Goal: Understand process/instructions: Learn how to perform a task or action

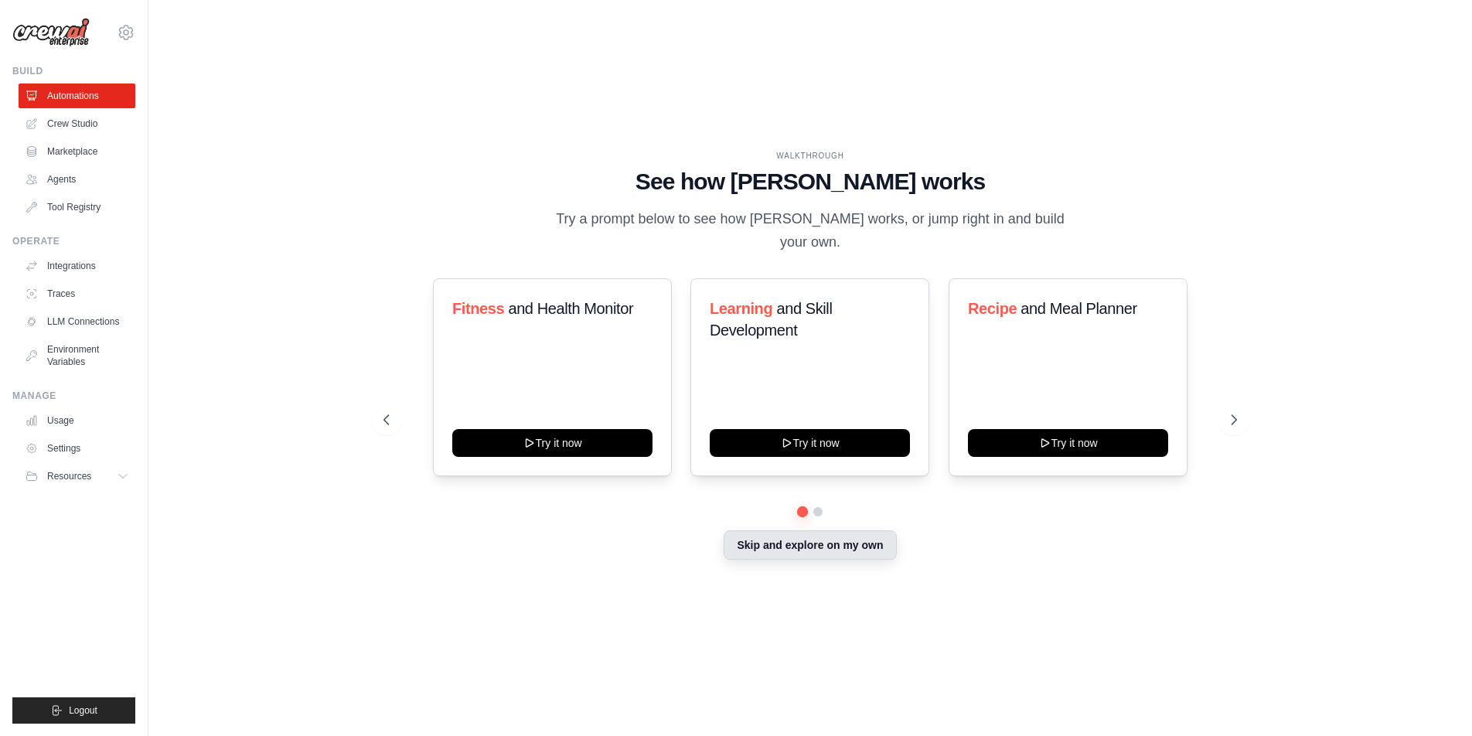
click at [795, 530] on button "Skip and explore on my own" at bounding box center [810, 544] width 172 height 29
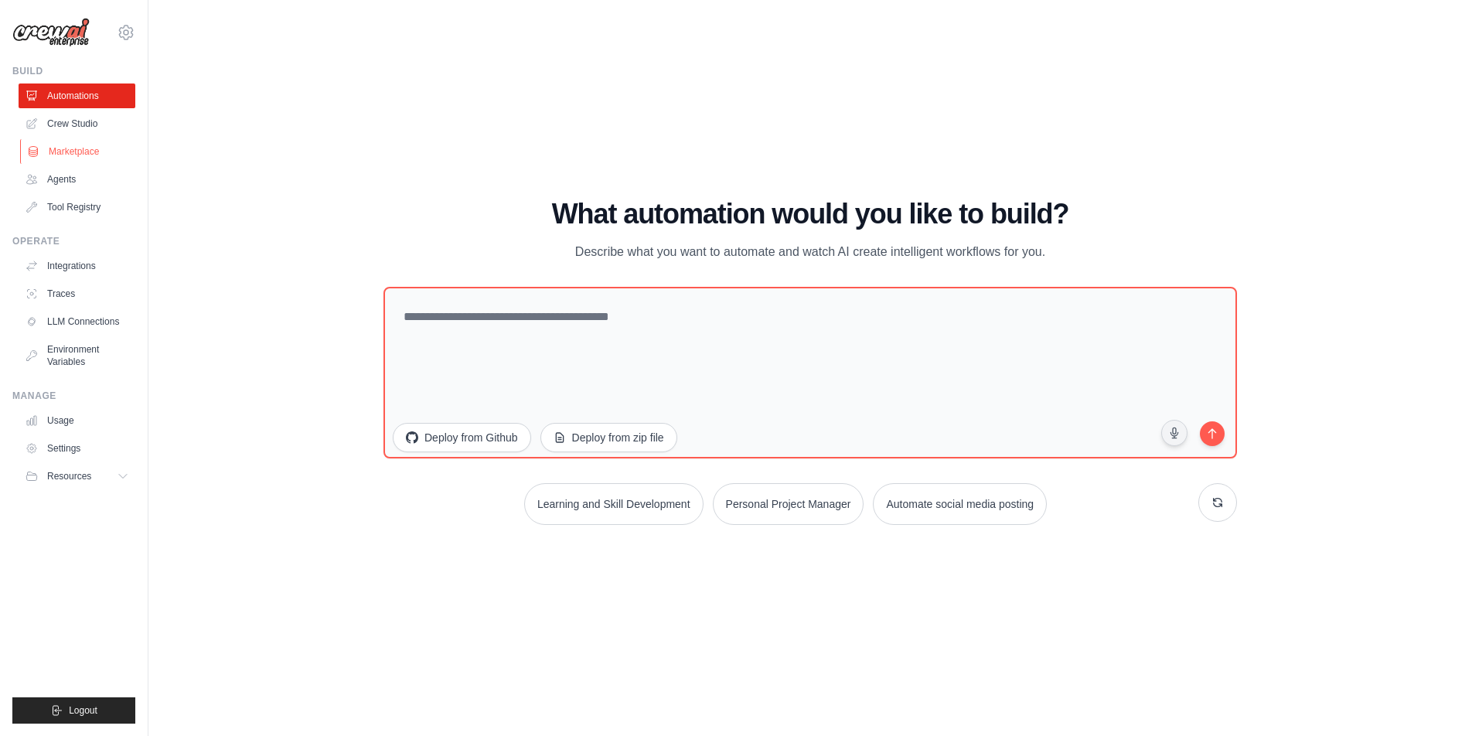
click at [77, 153] on link "Marketplace" at bounding box center [78, 151] width 117 height 25
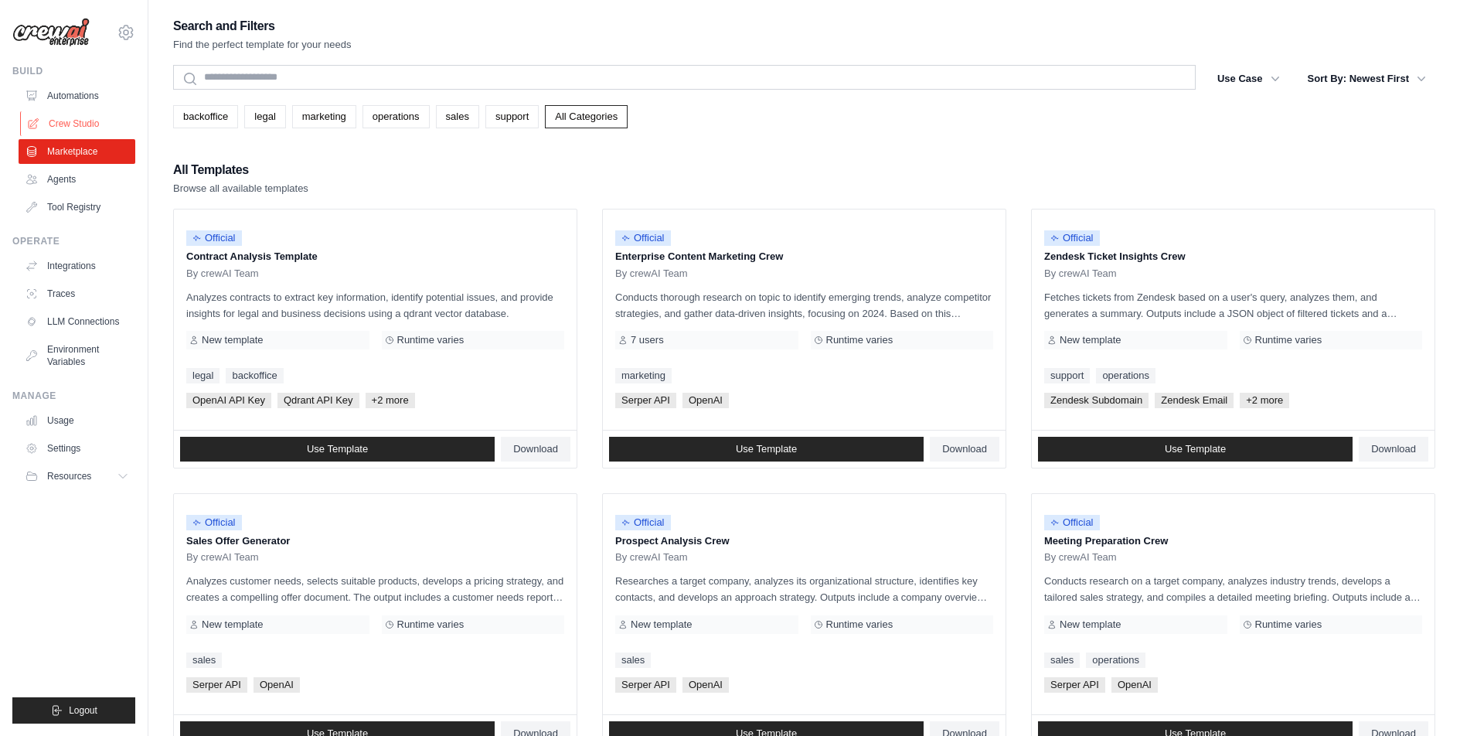
click at [94, 118] on link "Crew Studio" at bounding box center [78, 123] width 117 height 25
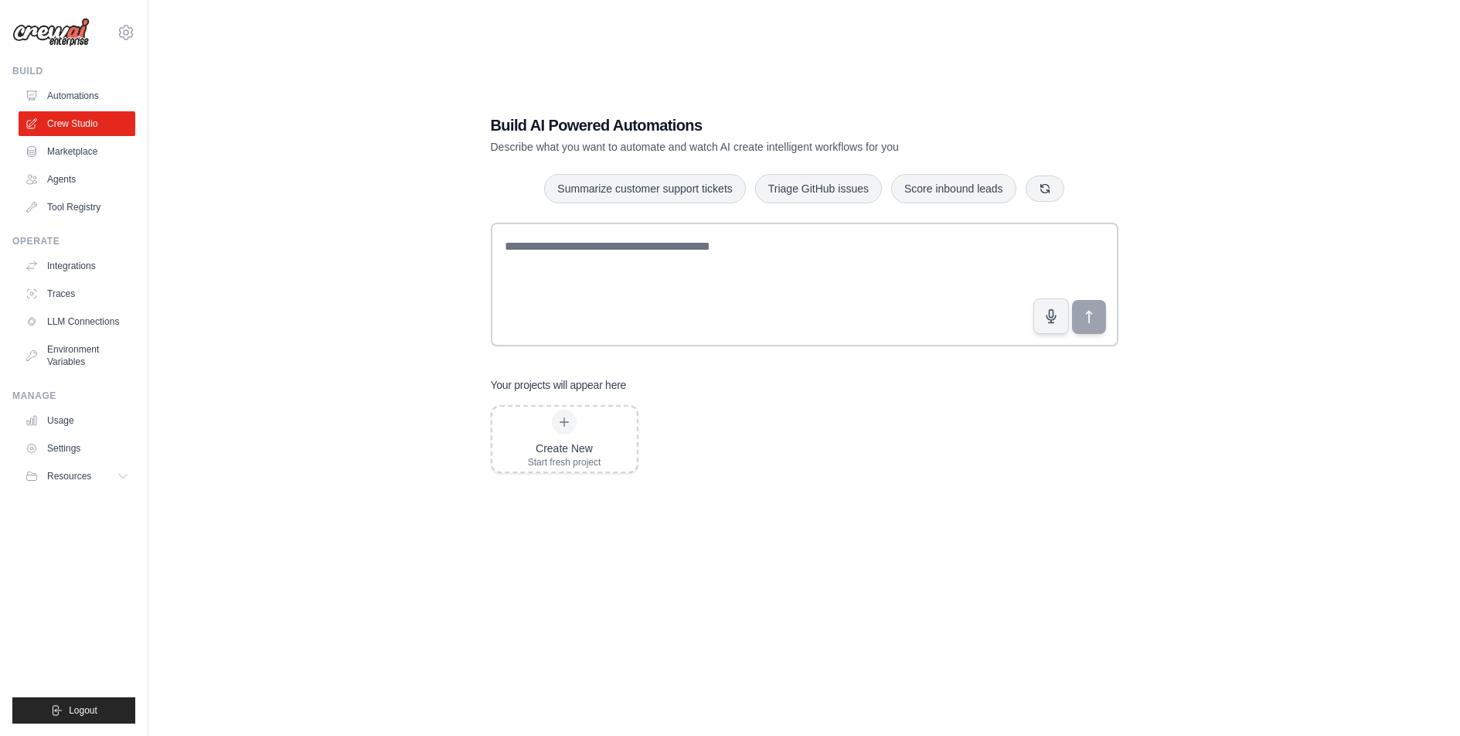
click at [85, 168] on link "Agents" at bounding box center [77, 179] width 117 height 25
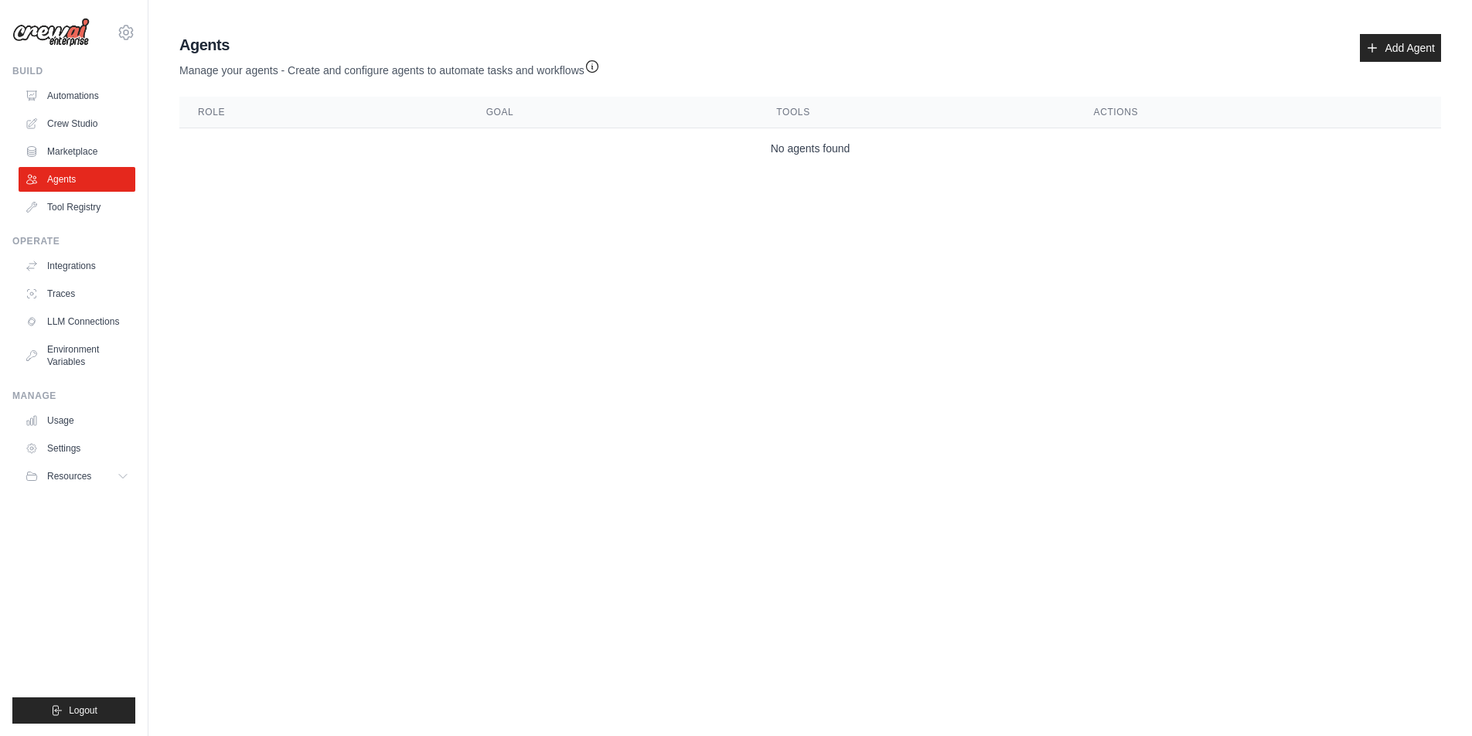
click at [89, 220] on ul "Build Automations Crew Studio Marketplace Agents" at bounding box center [73, 394] width 123 height 659
click at [90, 206] on link "Tool Registry" at bounding box center [78, 207] width 117 height 25
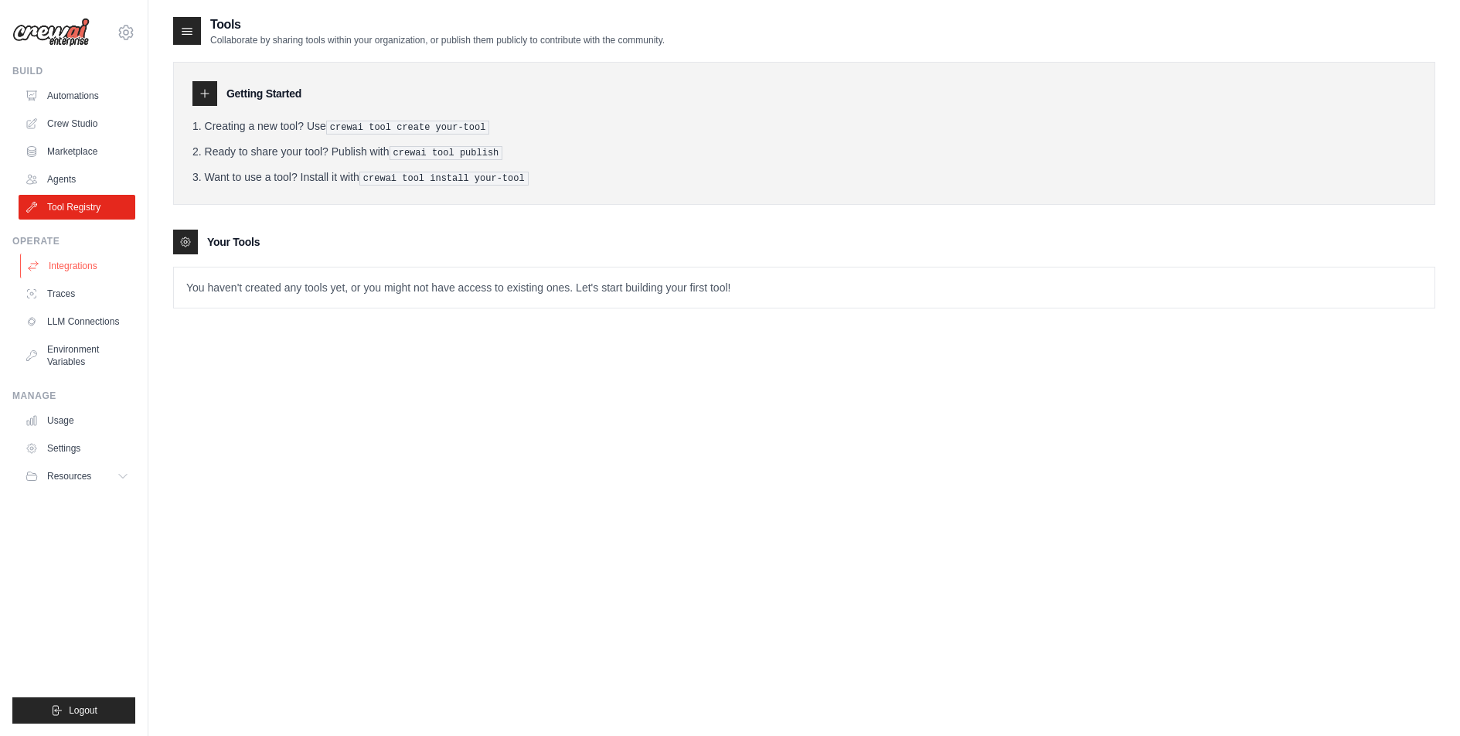
click at [102, 274] on link "Integrations" at bounding box center [78, 266] width 117 height 25
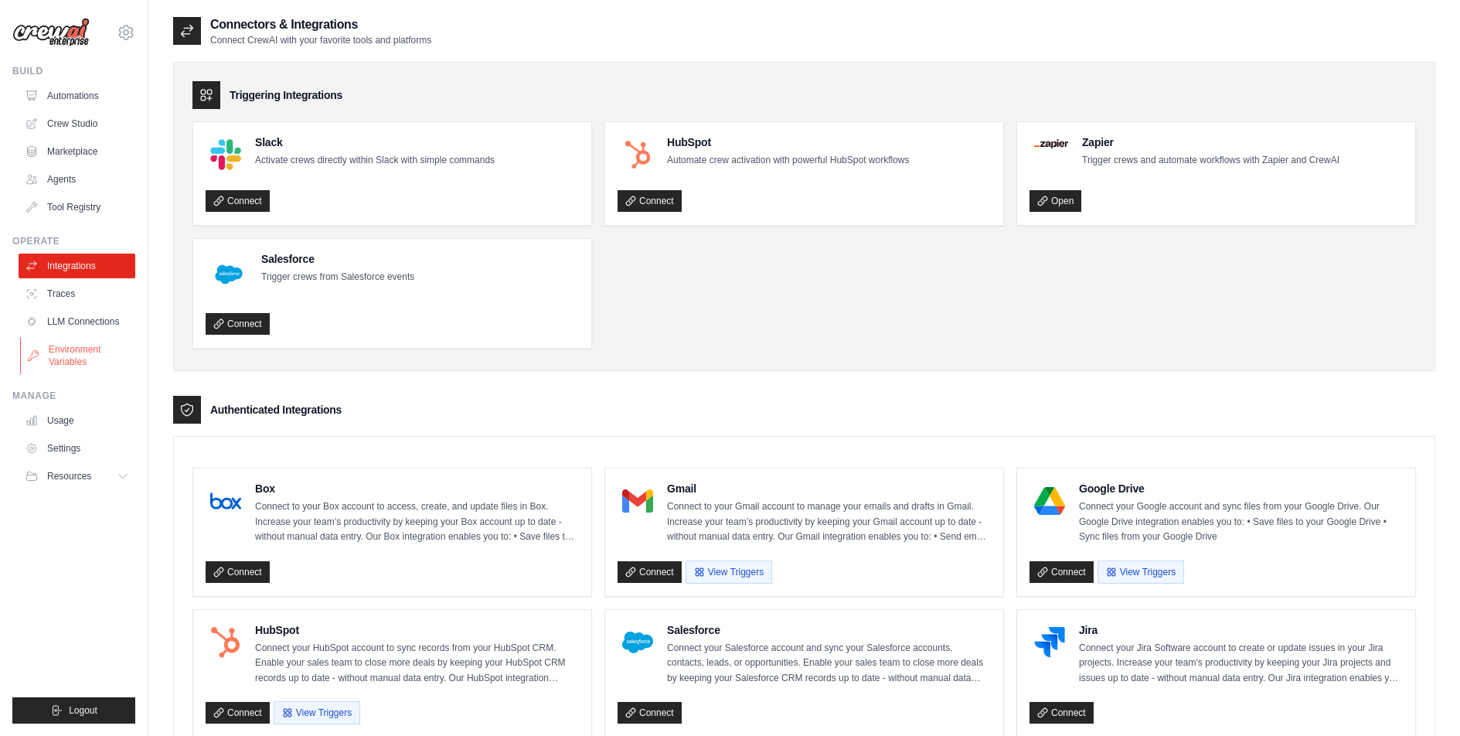
click at [73, 353] on link "Environment Variables" at bounding box center [78, 355] width 117 height 37
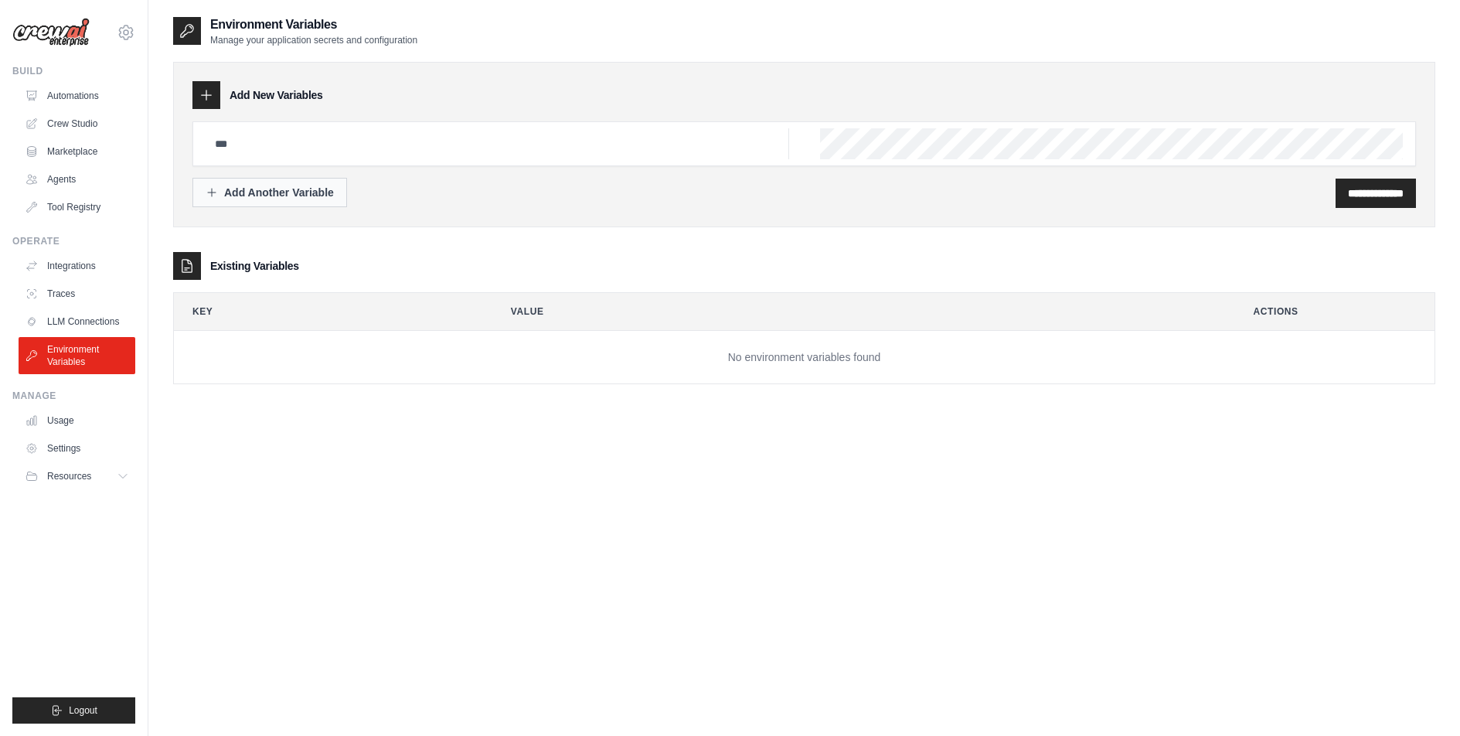
click at [288, 203] on button "Add Another Variable" at bounding box center [269, 192] width 155 height 29
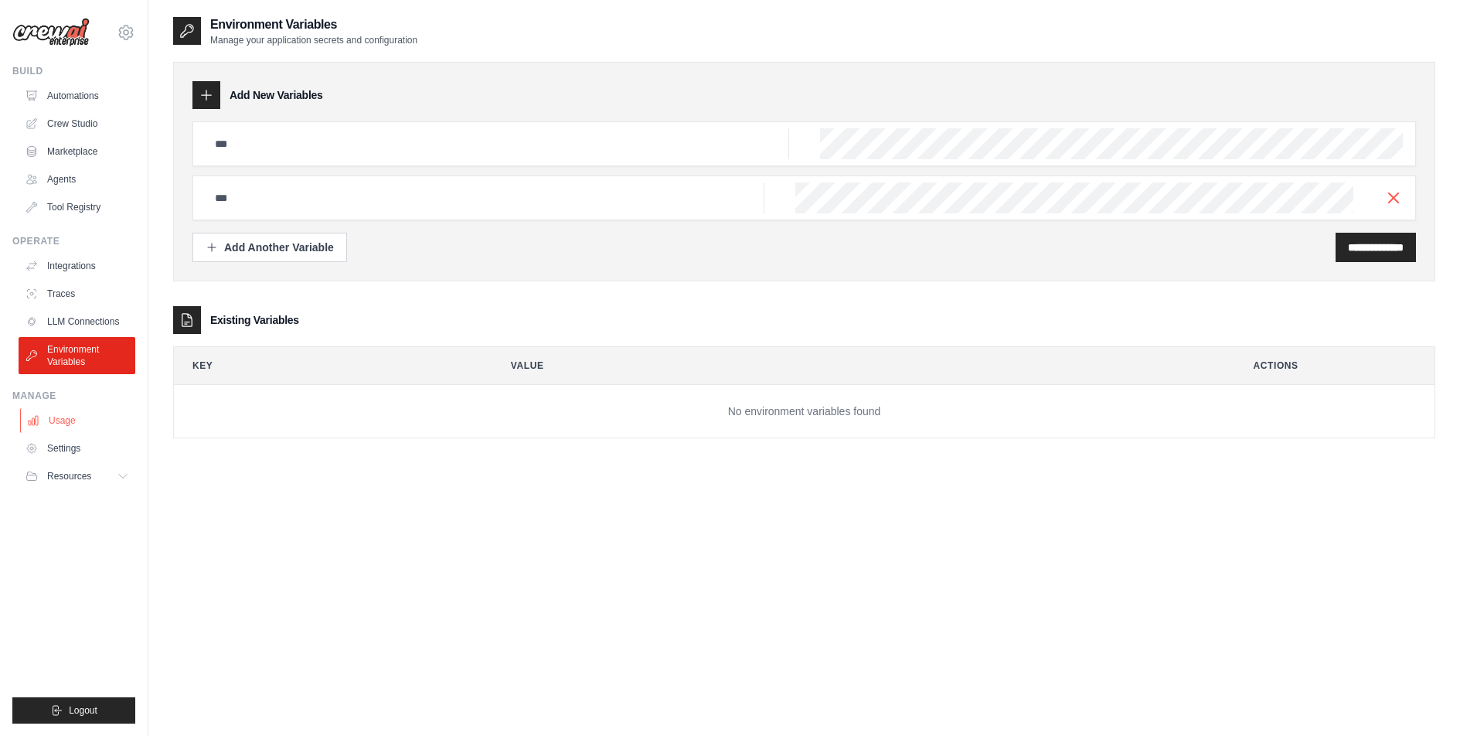
click at [120, 411] on link "Usage" at bounding box center [78, 420] width 117 height 25
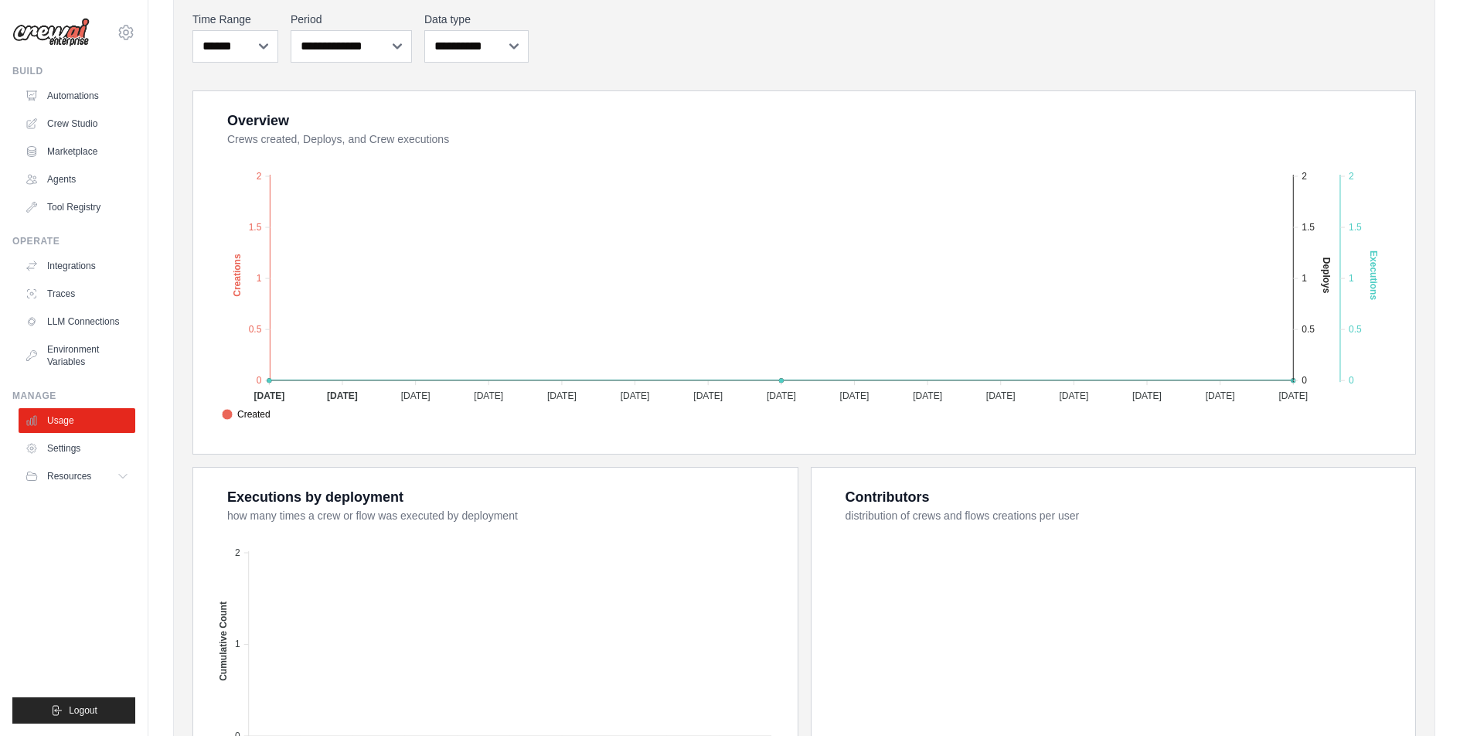
scroll to position [385, 0]
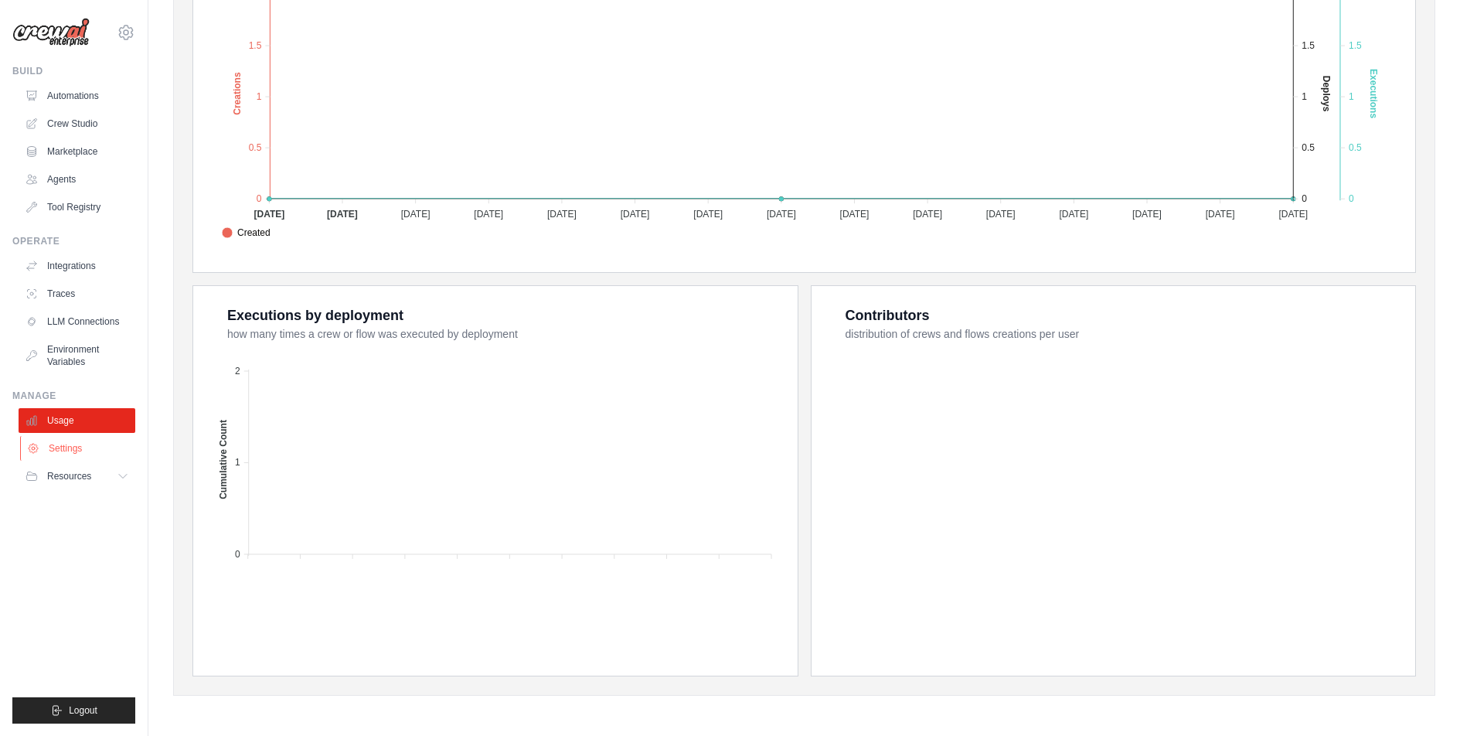
click at [89, 441] on link "Settings" at bounding box center [78, 448] width 117 height 25
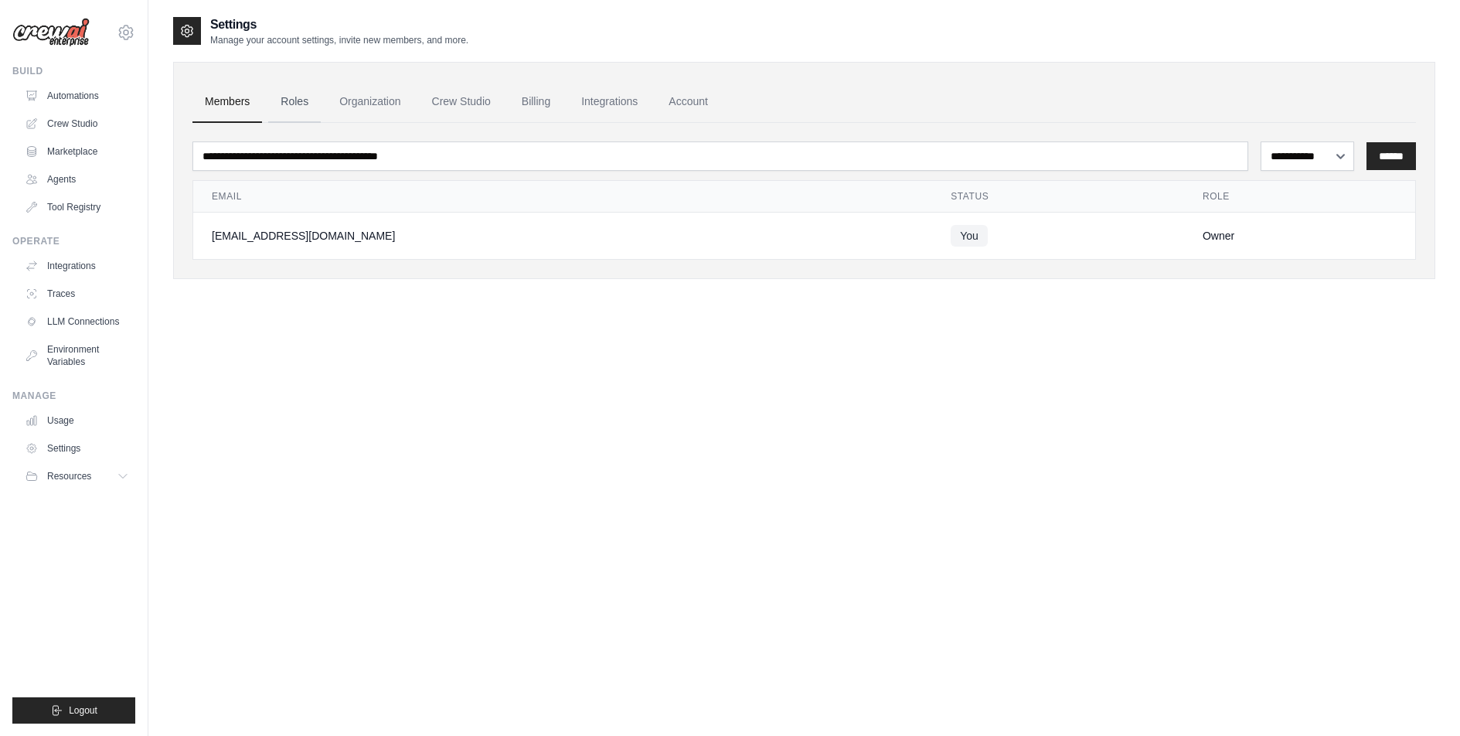
click at [304, 101] on link "Roles" at bounding box center [294, 102] width 53 height 42
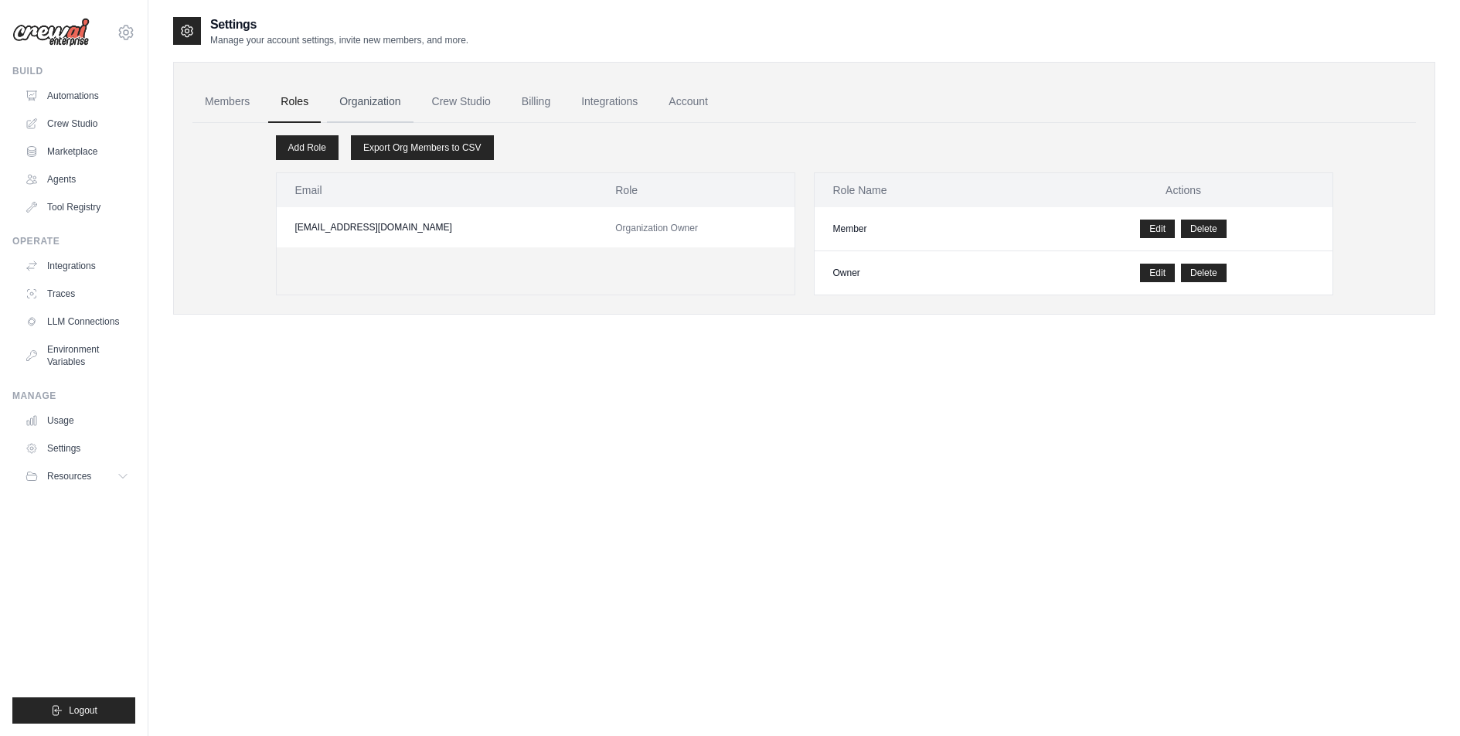
click at [329, 98] on link "Organization" at bounding box center [370, 102] width 86 height 42
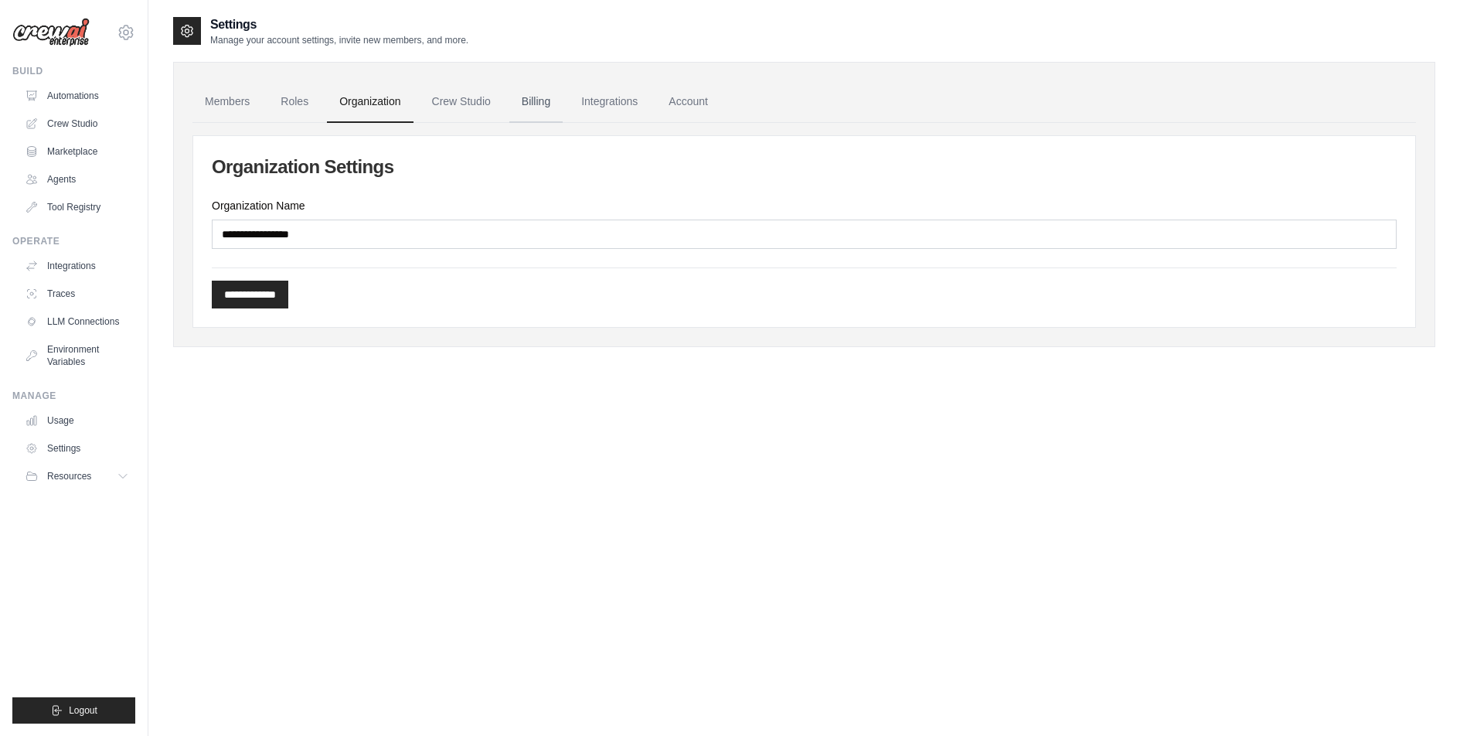
click at [539, 95] on link "Billing" at bounding box center [535, 102] width 53 height 42
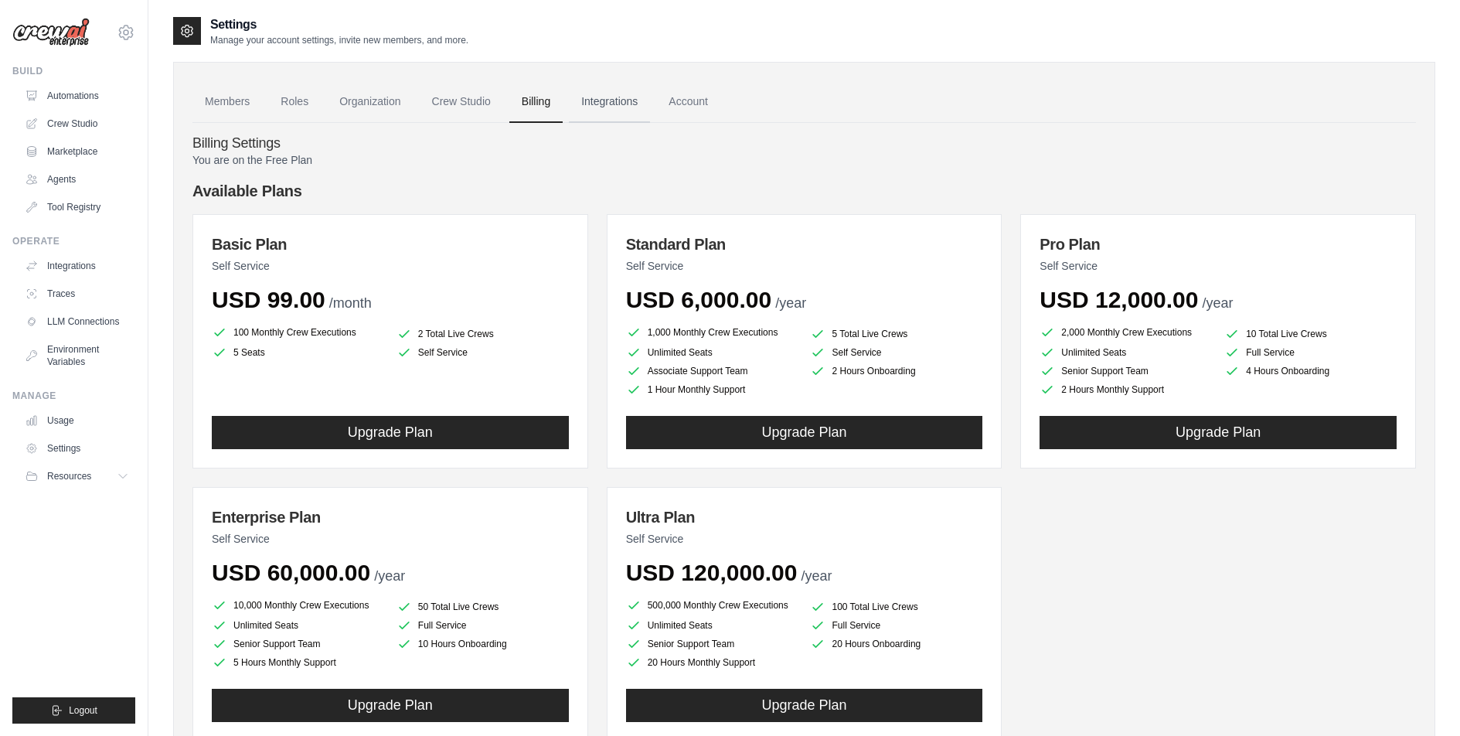
click at [581, 112] on link "Integrations" at bounding box center [609, 102] width 81 height 42
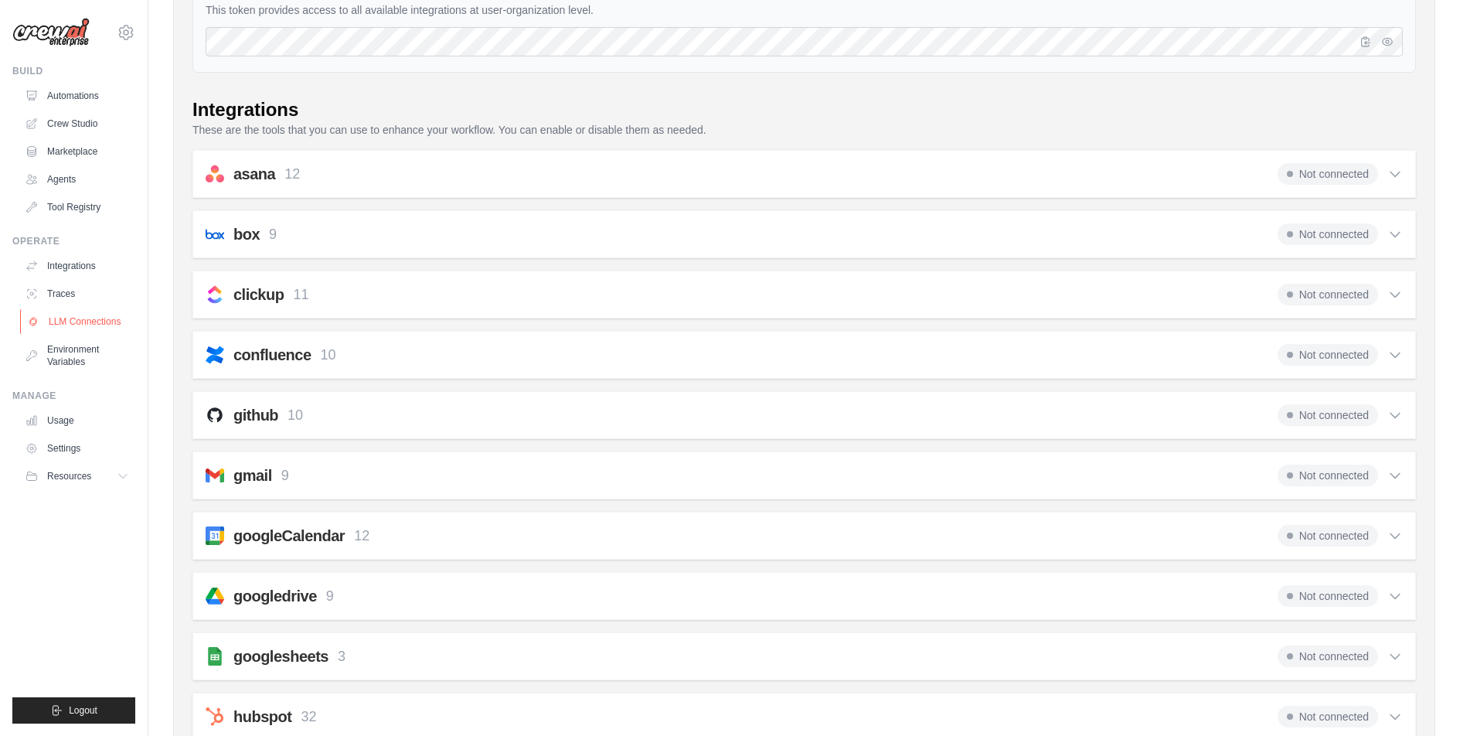
scroll to position [189, 0]
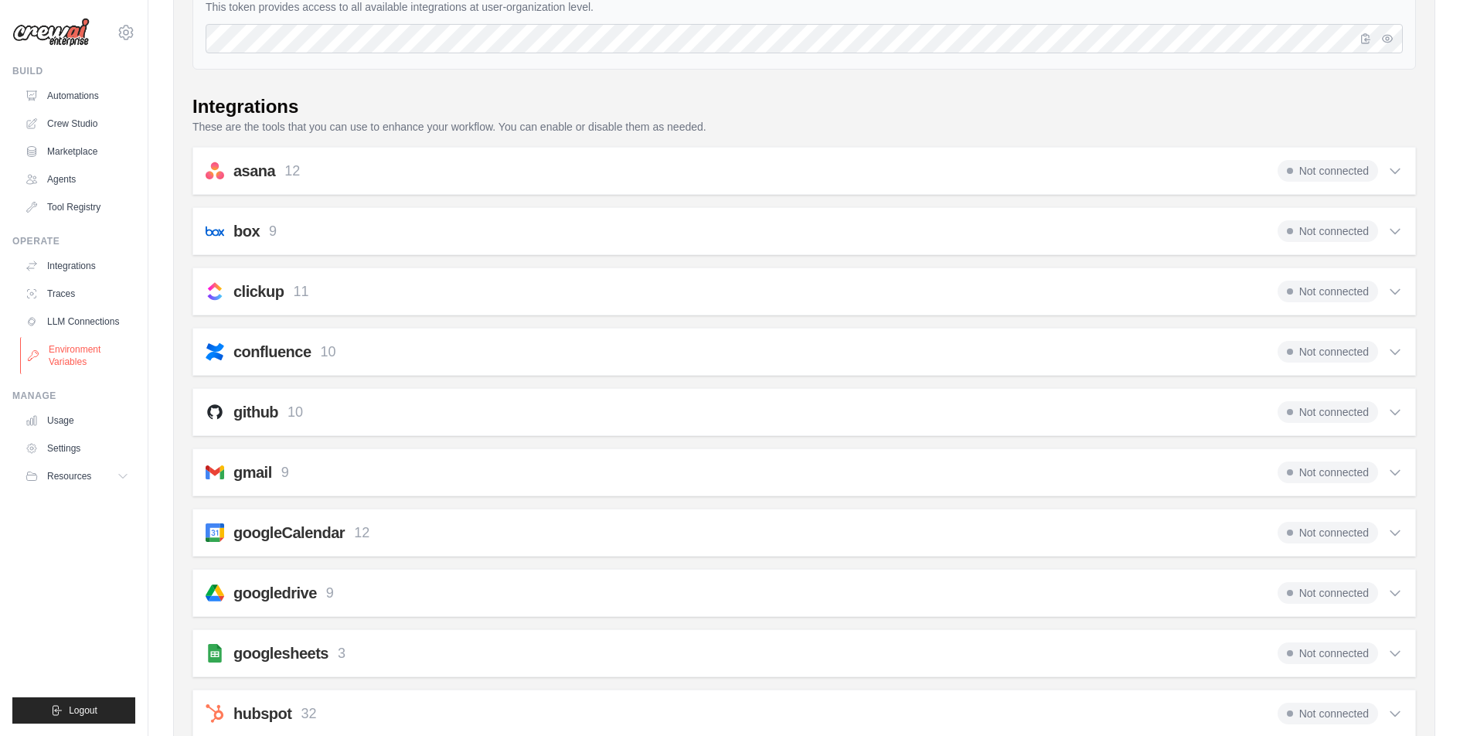
click at [47, 342] on link "Environment Variables" at bounding box center [78, 355] width 117 height 37
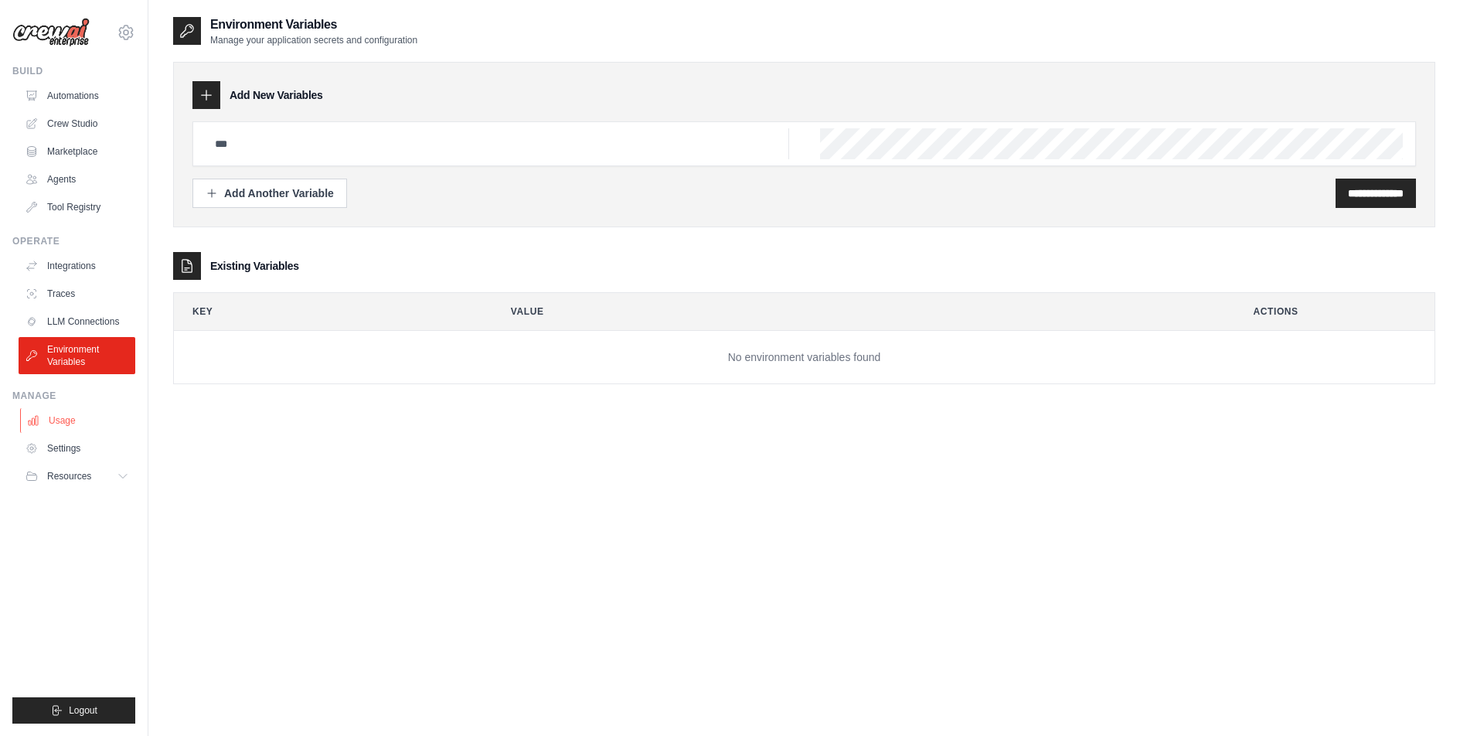
click at [69, 432] on link "Usage" at bounding box center [78, 420] width 117 height 25
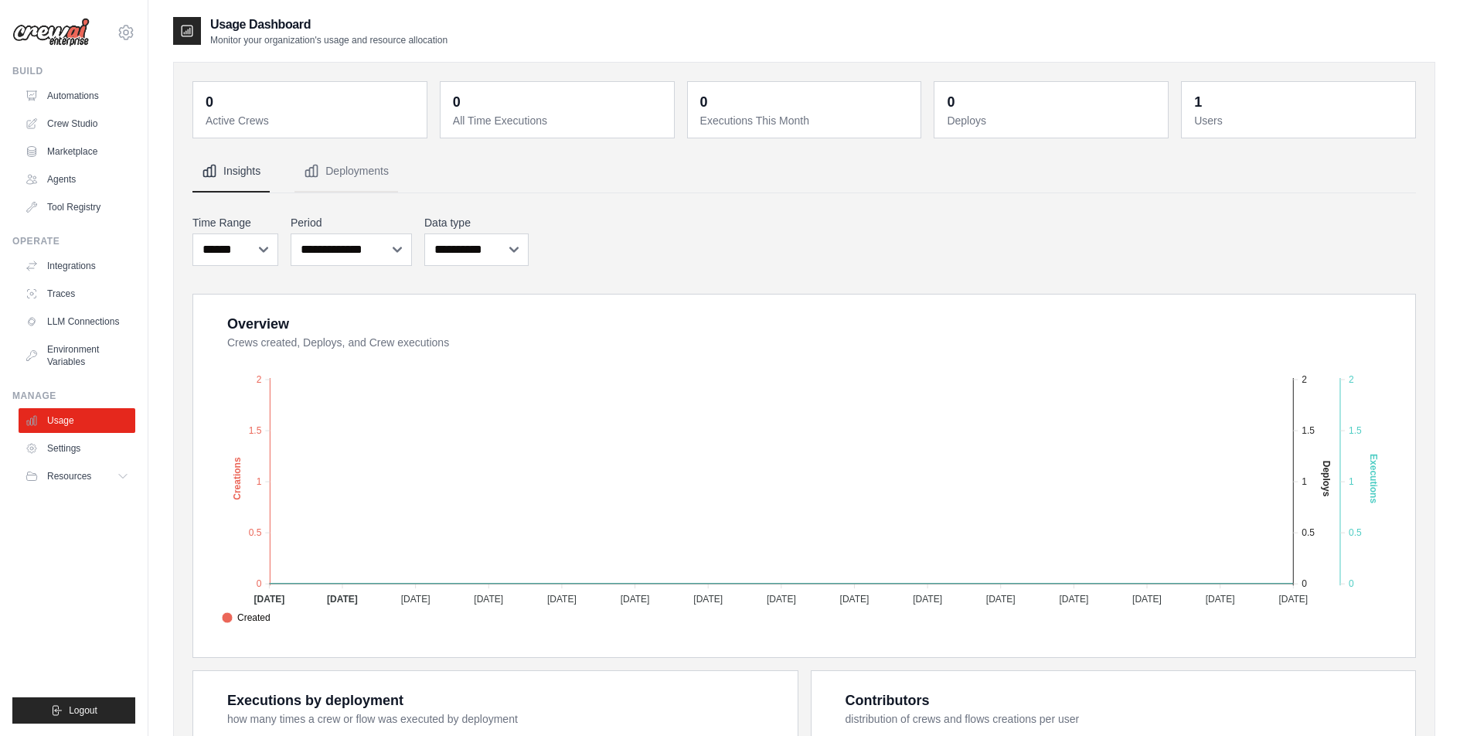
click at [69, 445] on link "Settings" at bounding box center [77, 448] width 117 height 25
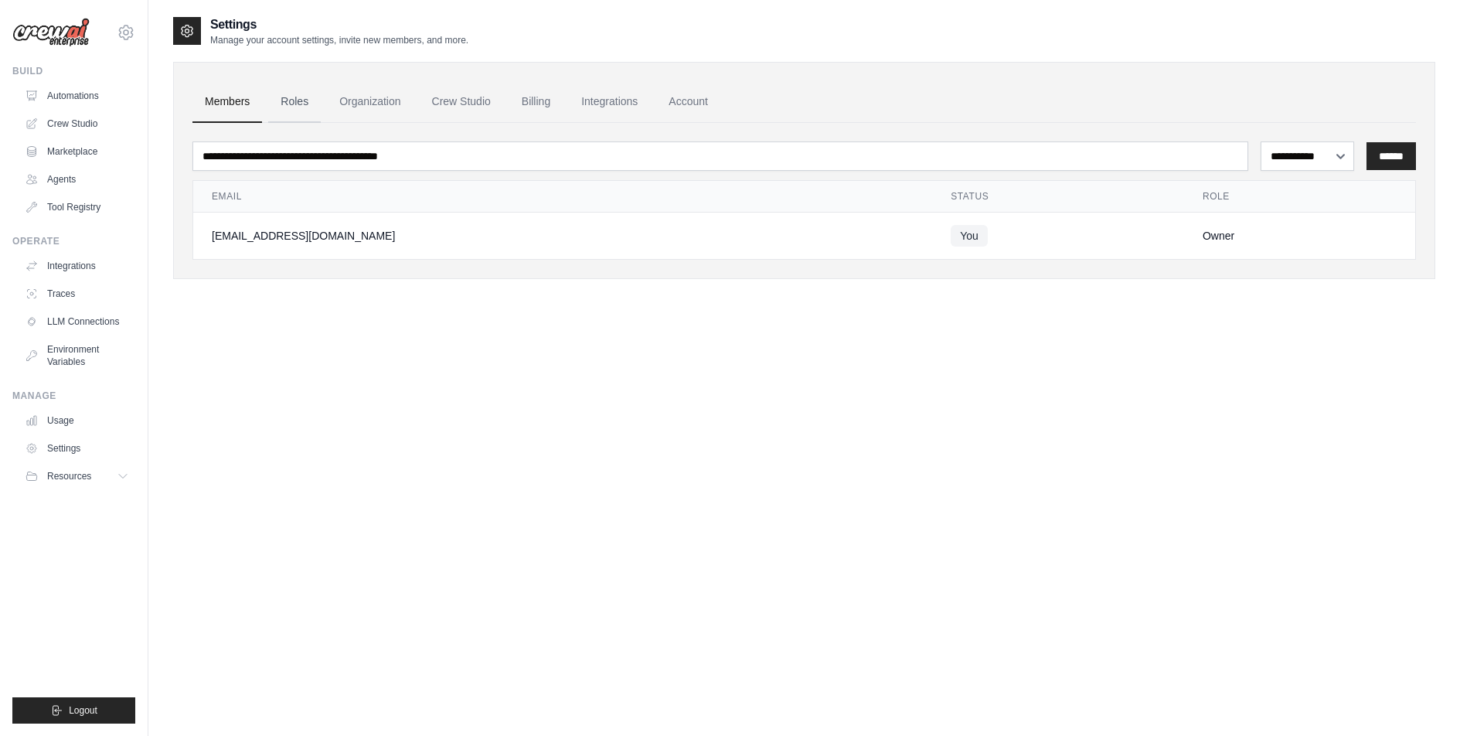
click at [301, 97] on link "Roles" at bounding box center [294, 102] width 53 height 42
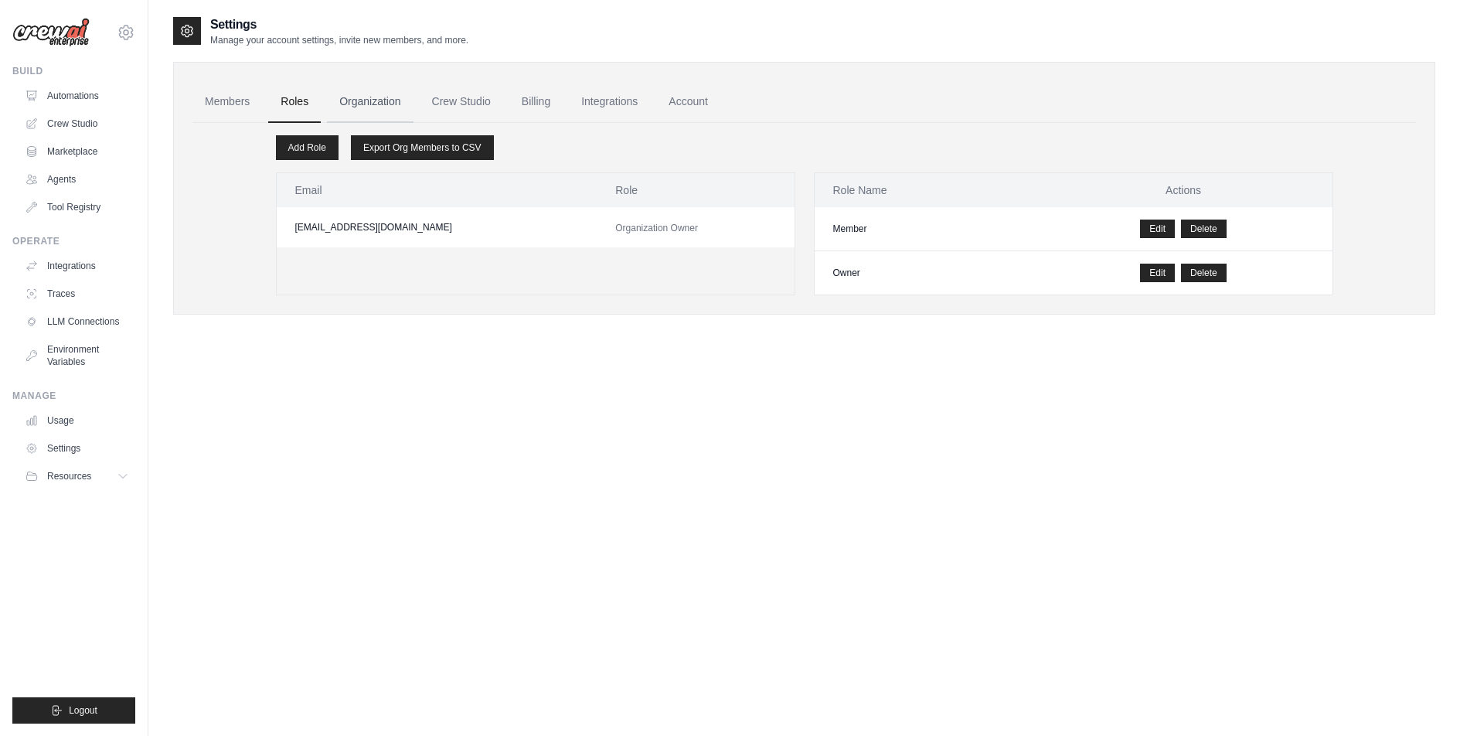
click at [372, 98] on link "Organization" at bounding box center [370, 102] width 86 height 42
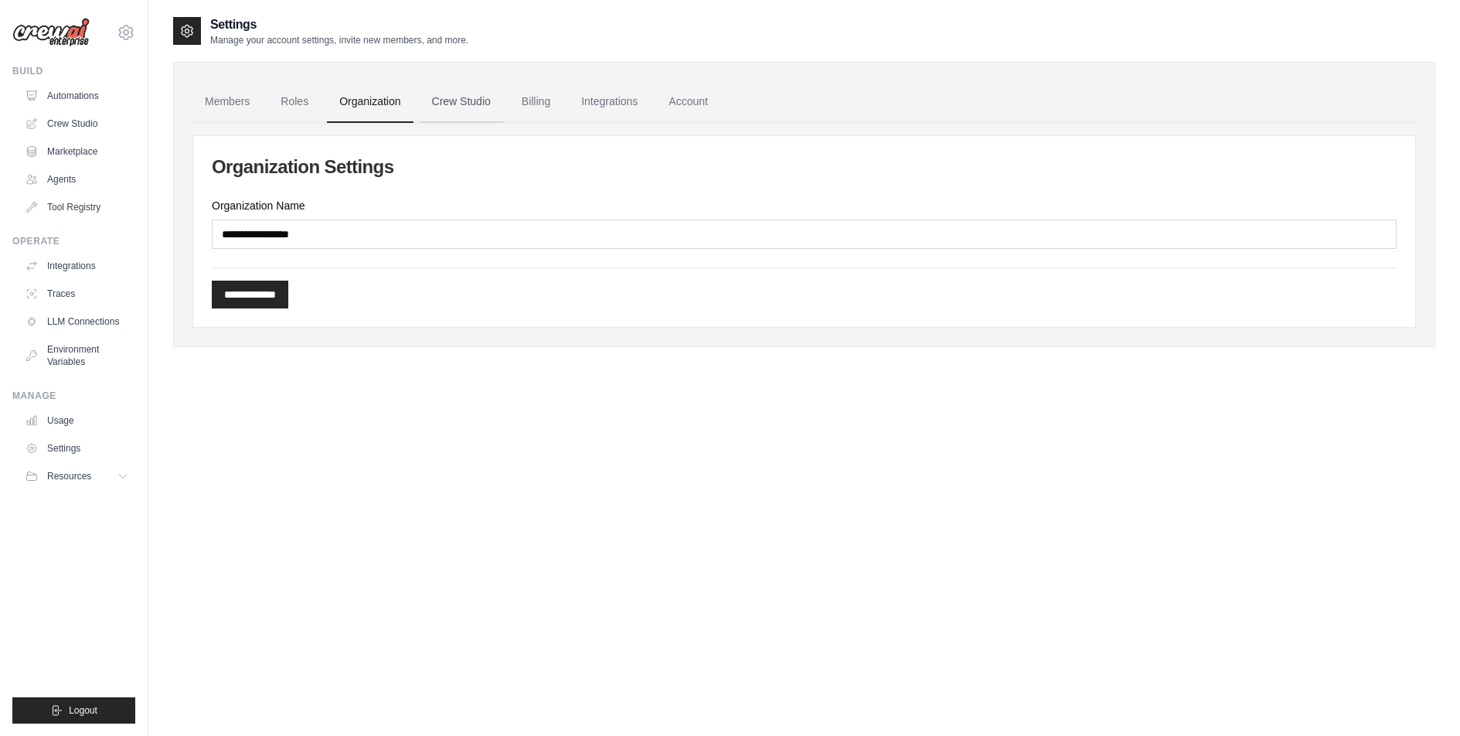
click at [479, 98] on link "Crew Studio" at bounding box center [461, 102] width 83 height 42
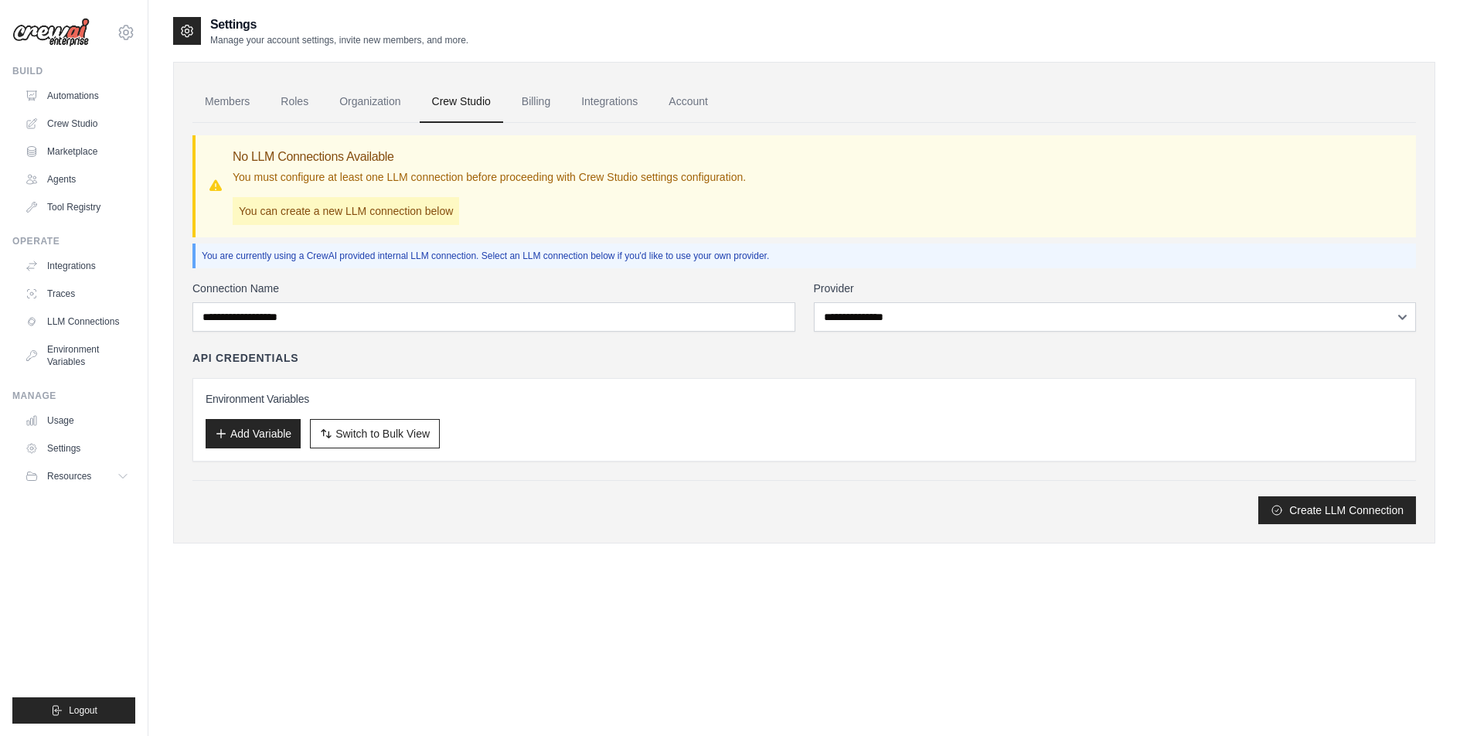
click at [308, 293] on label "Connection Name" at bounding box center [493, 288] width 603 height 15
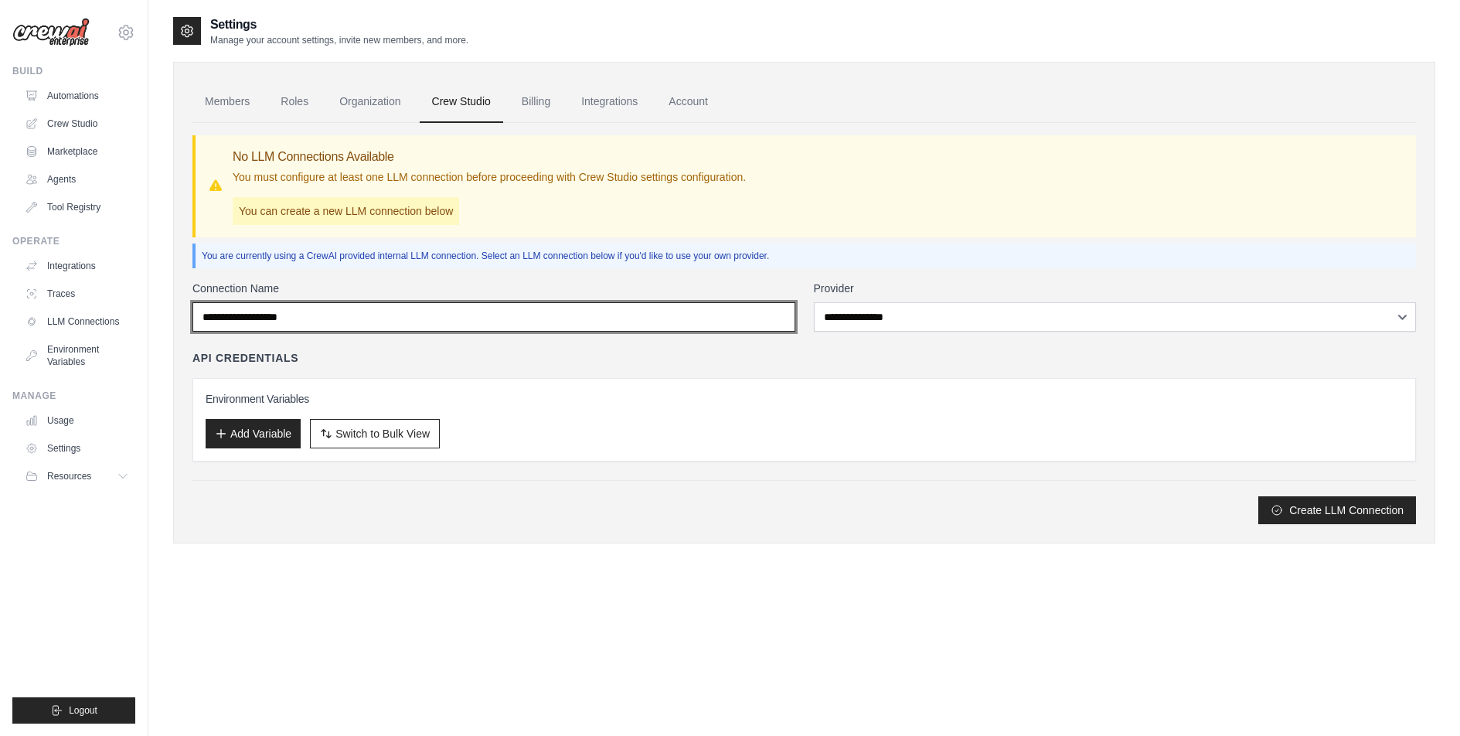
click at [308, 302] on input "Connection Name" at bounding box center [493, 316] width 603 height 29
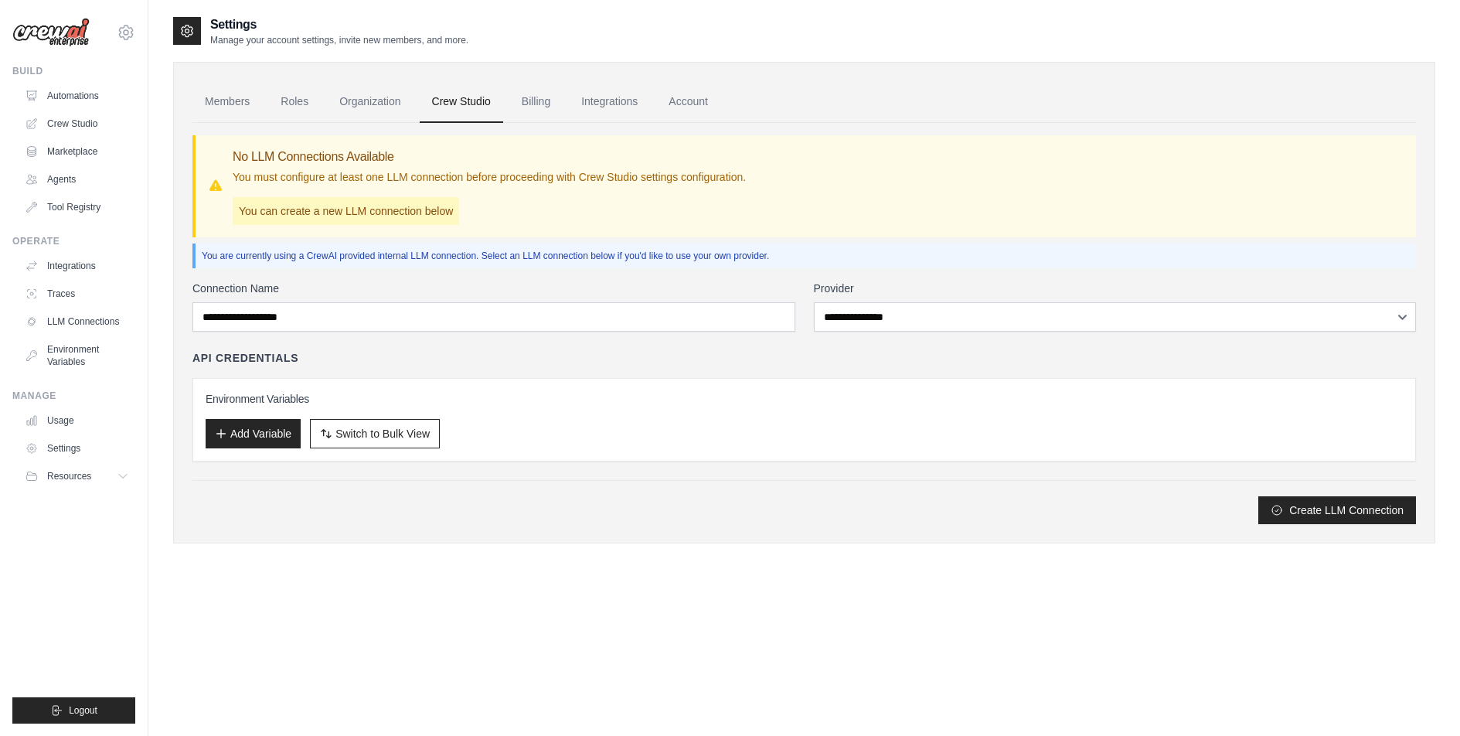
click at [310, 300] on div "Connection Name" at bounding box center [493, 306] width 603 height 51
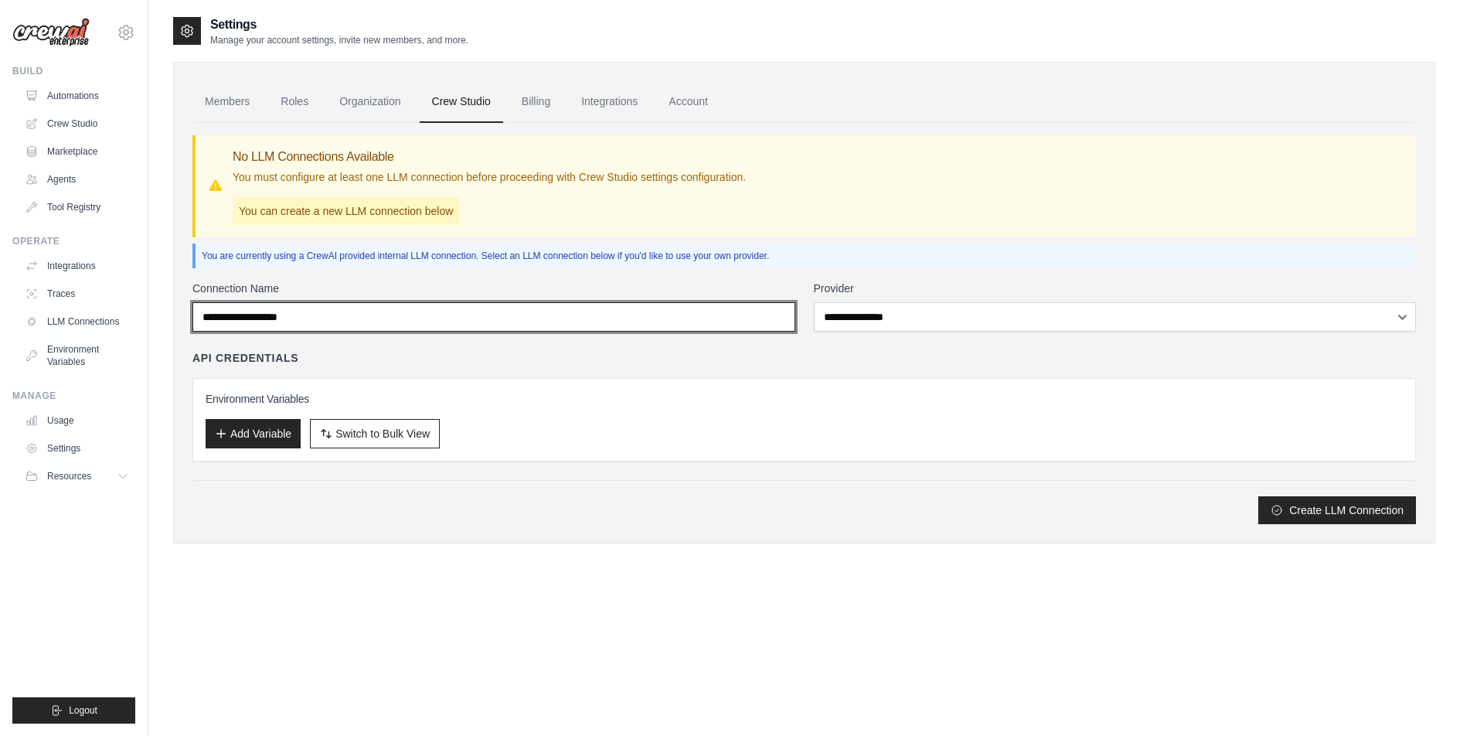
click at [317, 304] on input "Connection Name" at bounding box center [493, 316] width 603 height 29
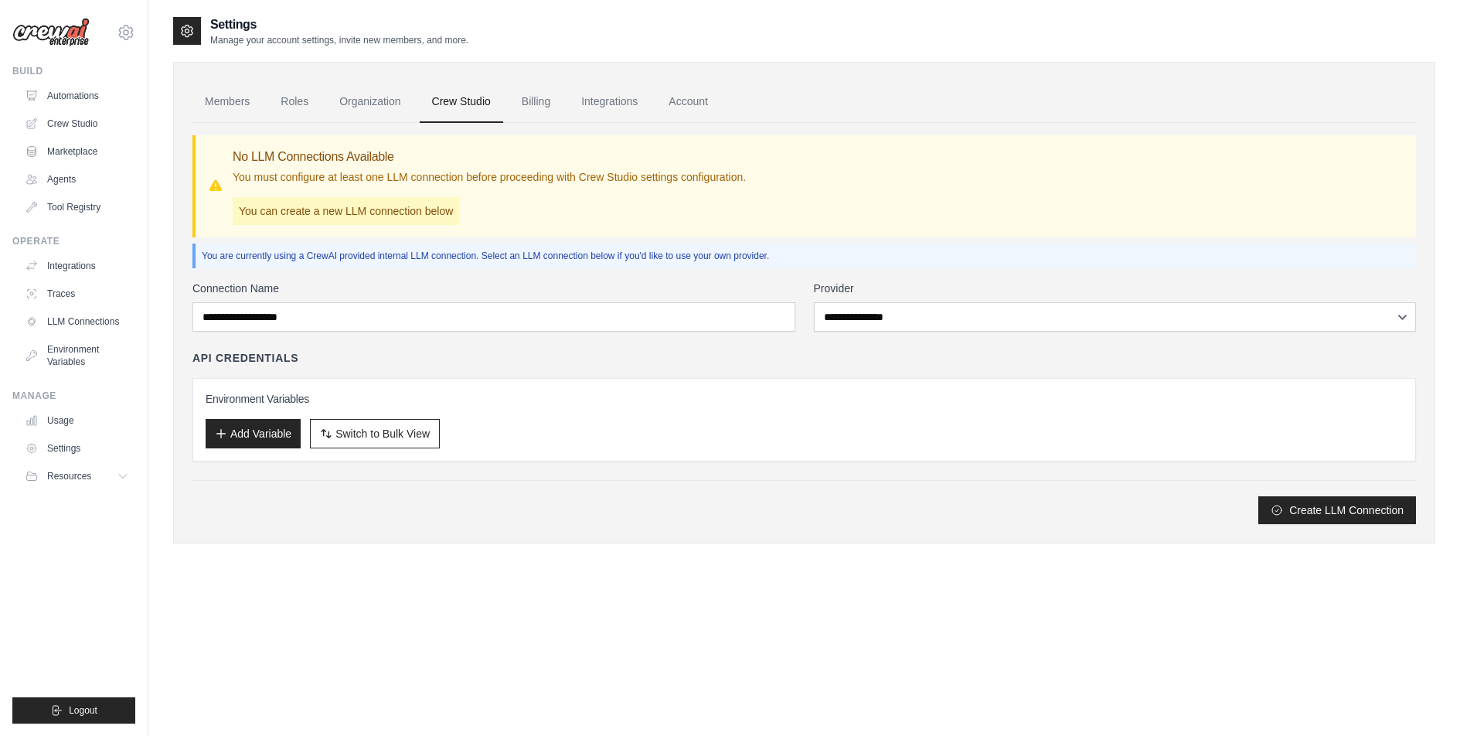
click at [864, 332] on div "**********" at bounding box center [804, 403] width 1224 height 244
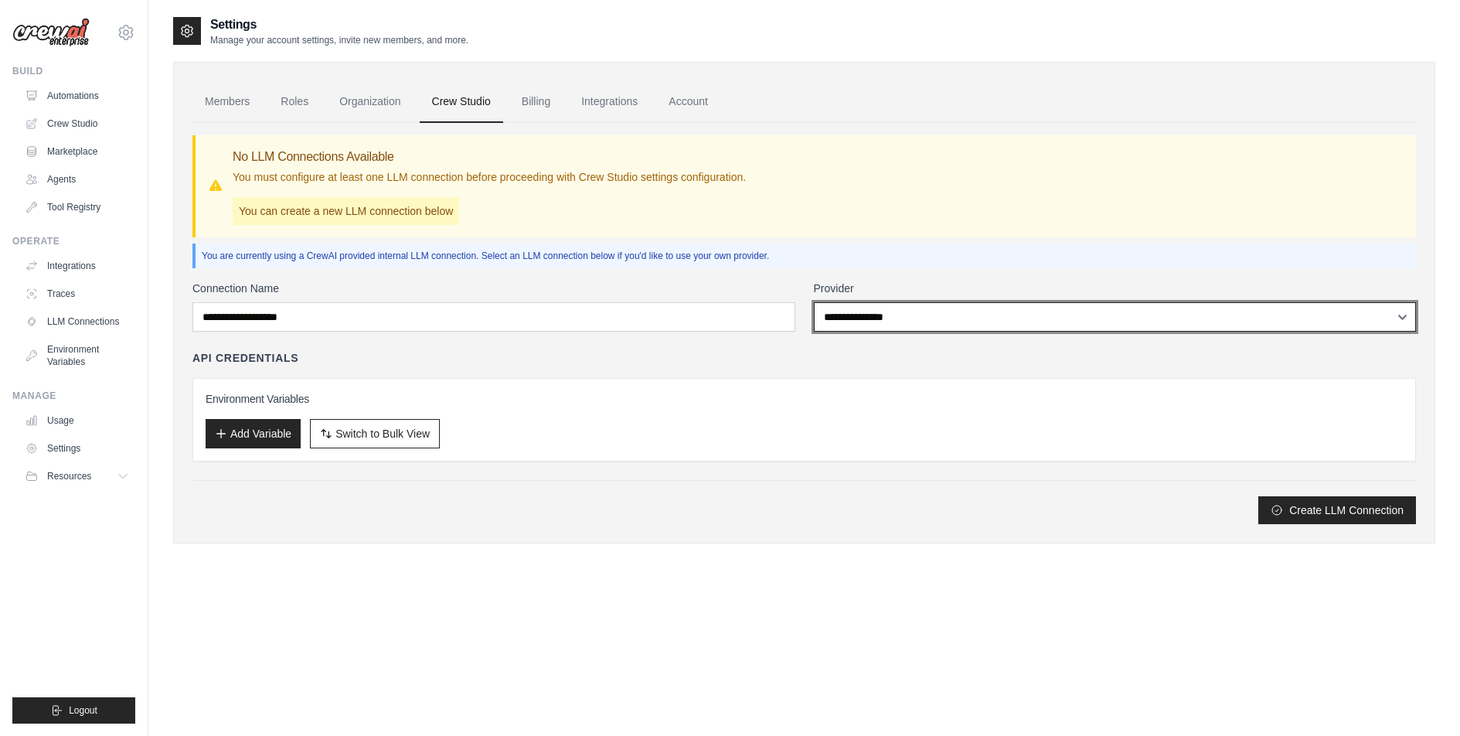
click at [884, 312] on select "**********" at bounding box center [1115, 316] width 603 height 29
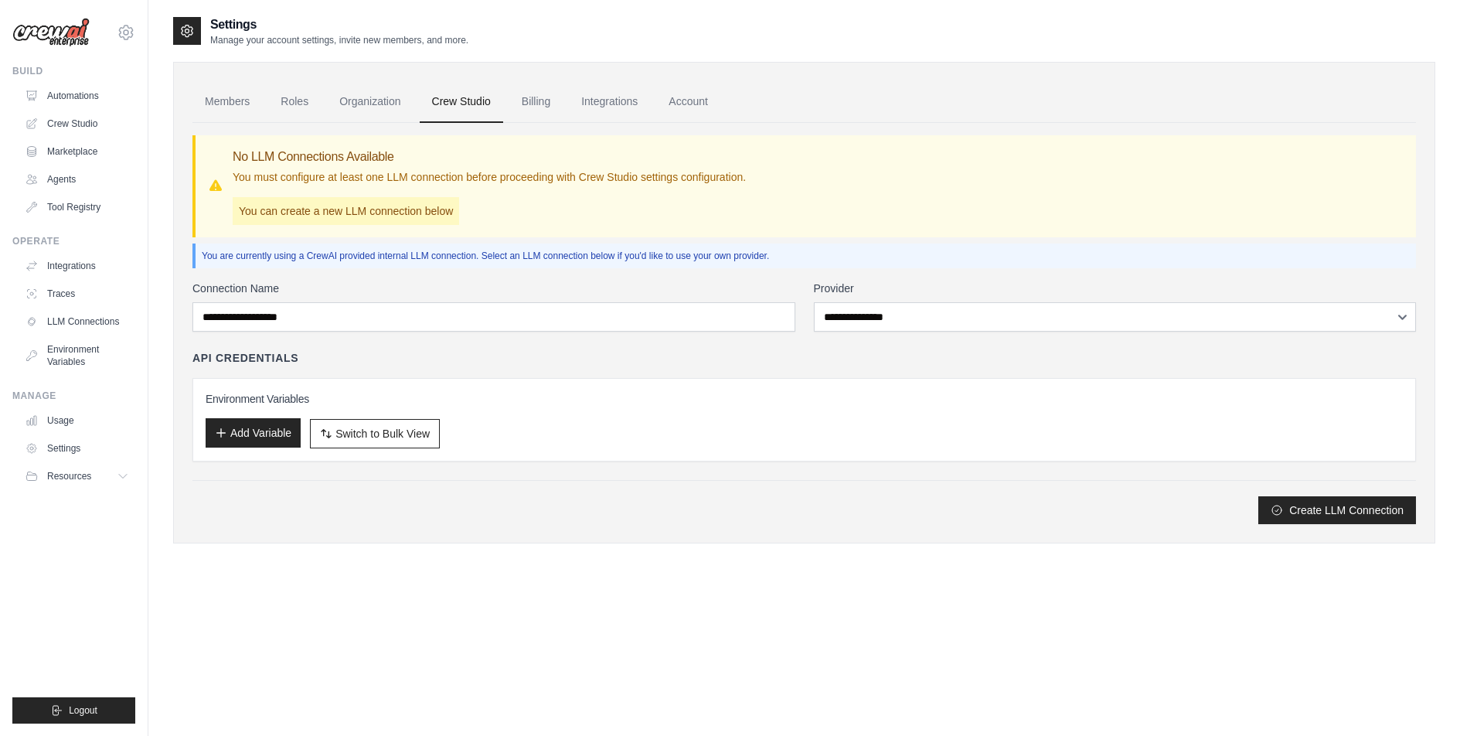
click at [221, 429] on icon "button" at bounding box center [221, 433] width 9 height 9
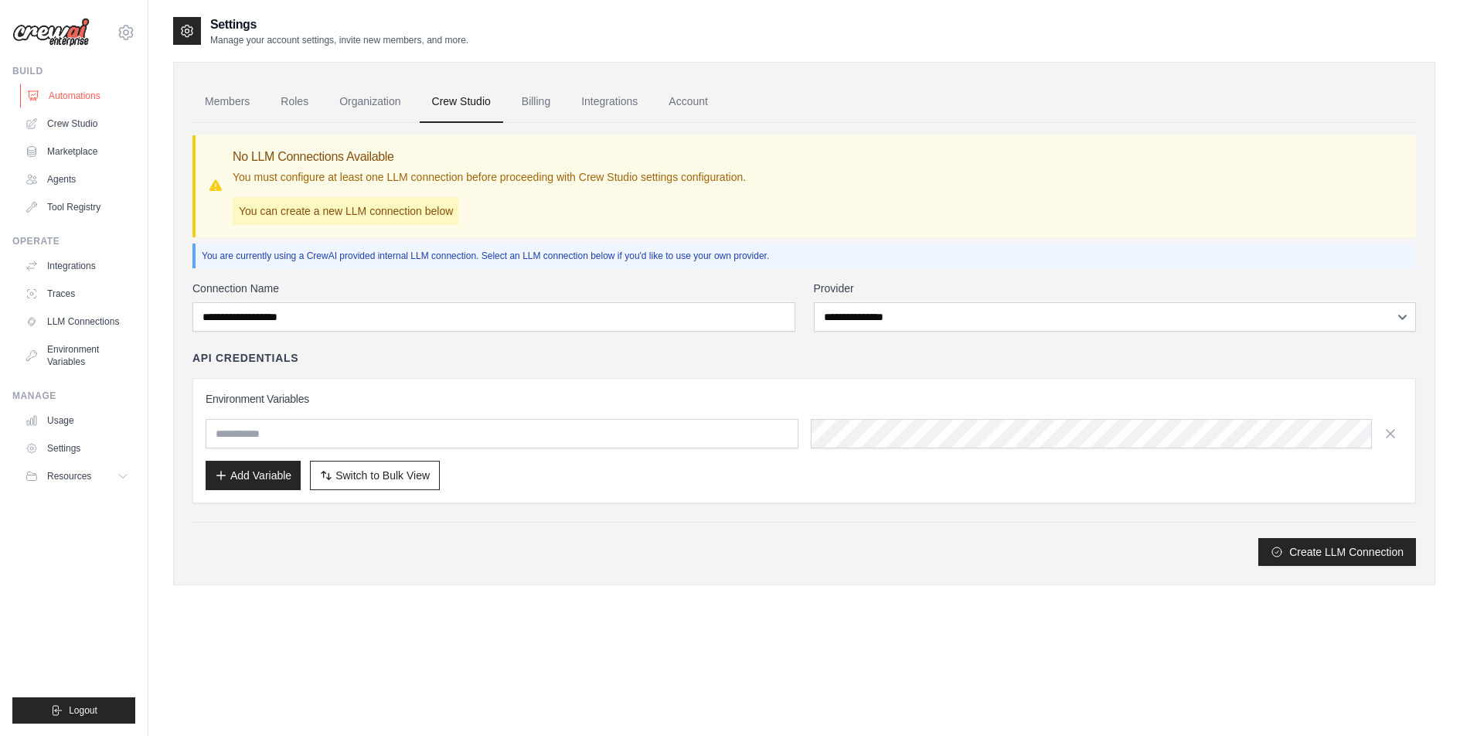
click at [73, 94] on link "Automations" at bounding box center [78, 95] width 117 height 25
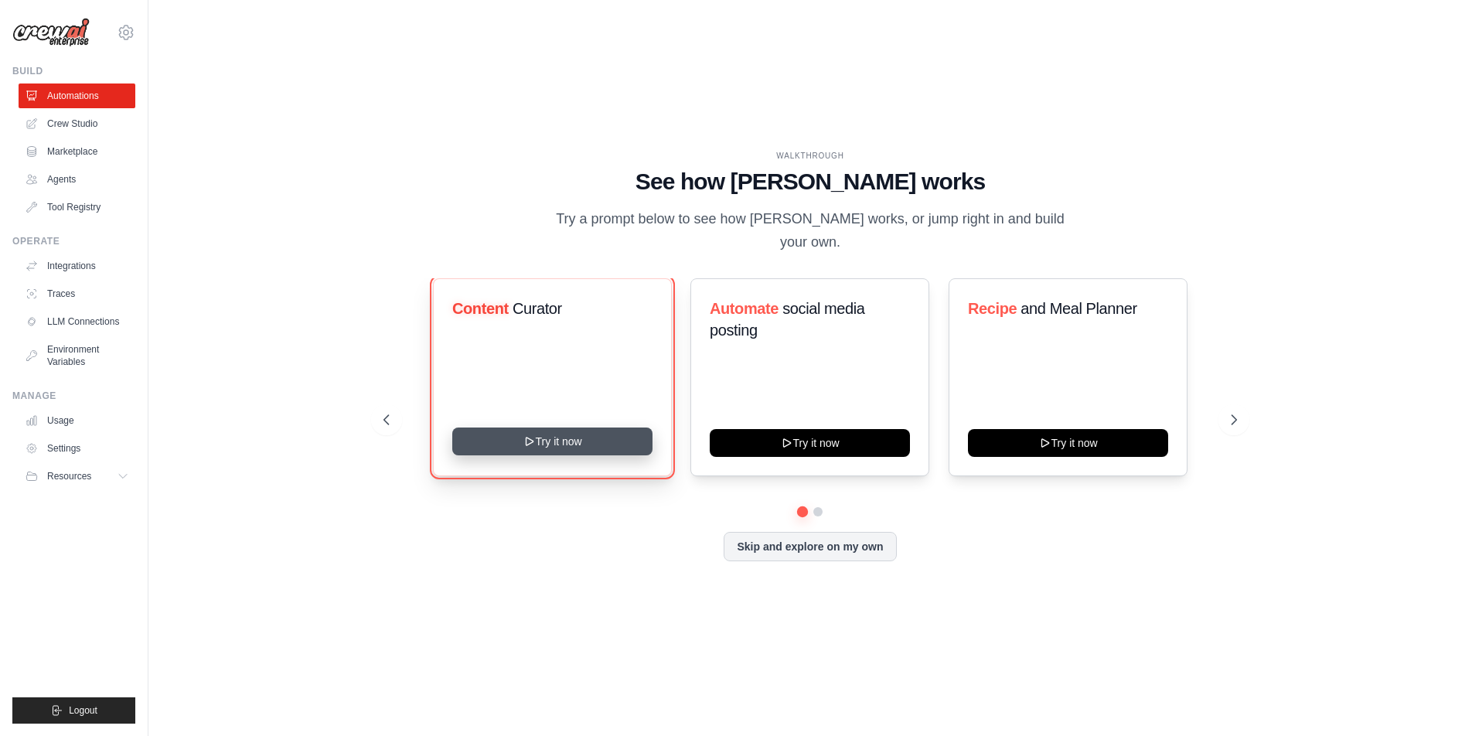
click at [557, 435] on button "Try it now" at bounding box center [552, 442] width 200 height 28
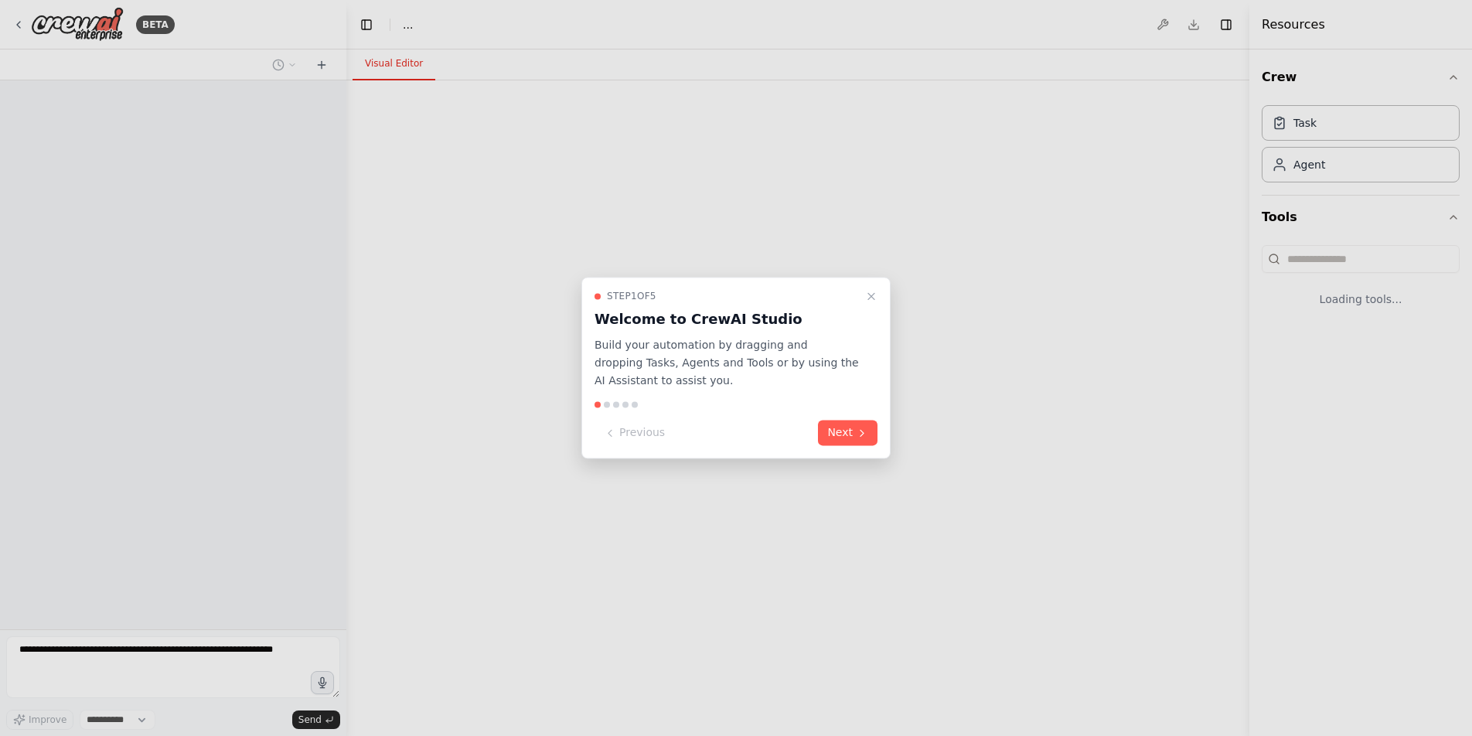
select select "****"
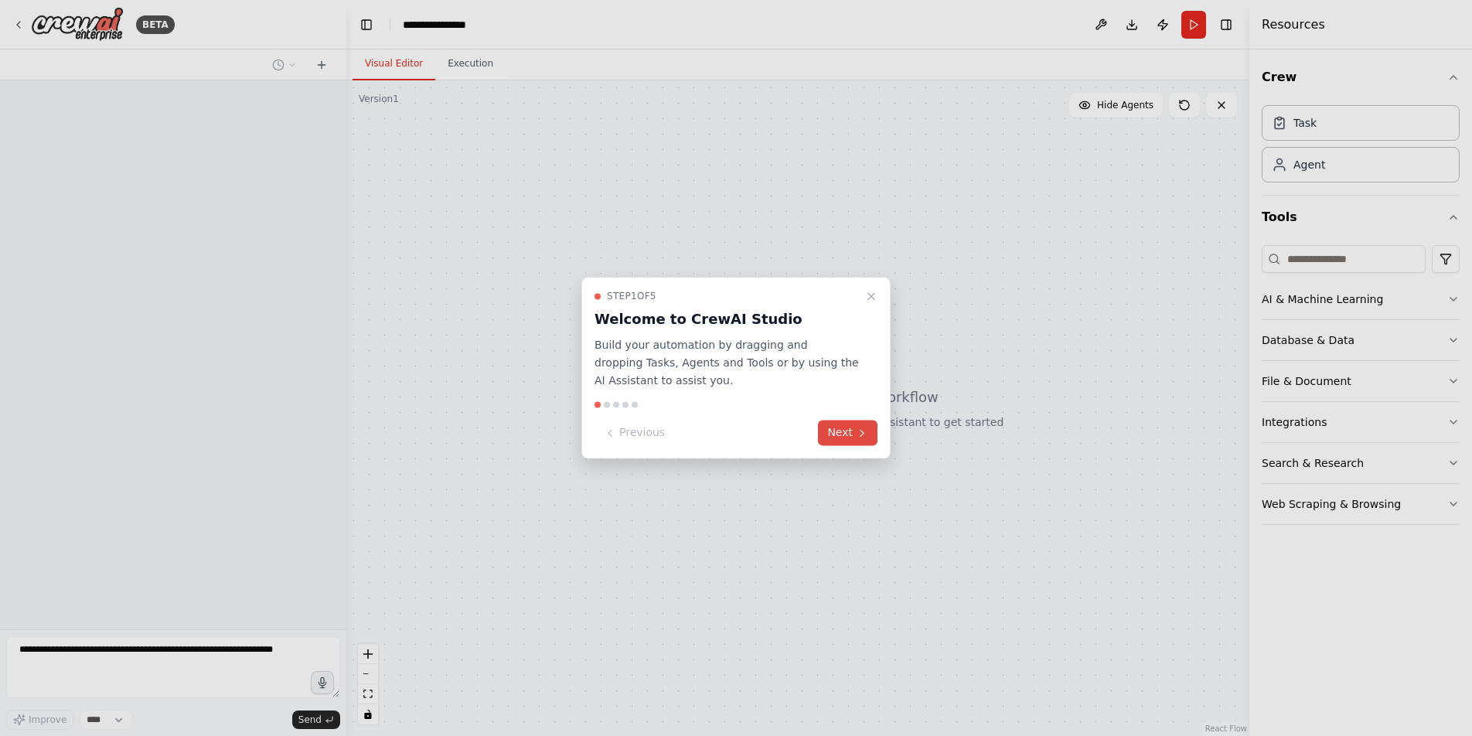
click at [832, 431] on button "Next" at bounding box center [848, 434] width 60 height 26
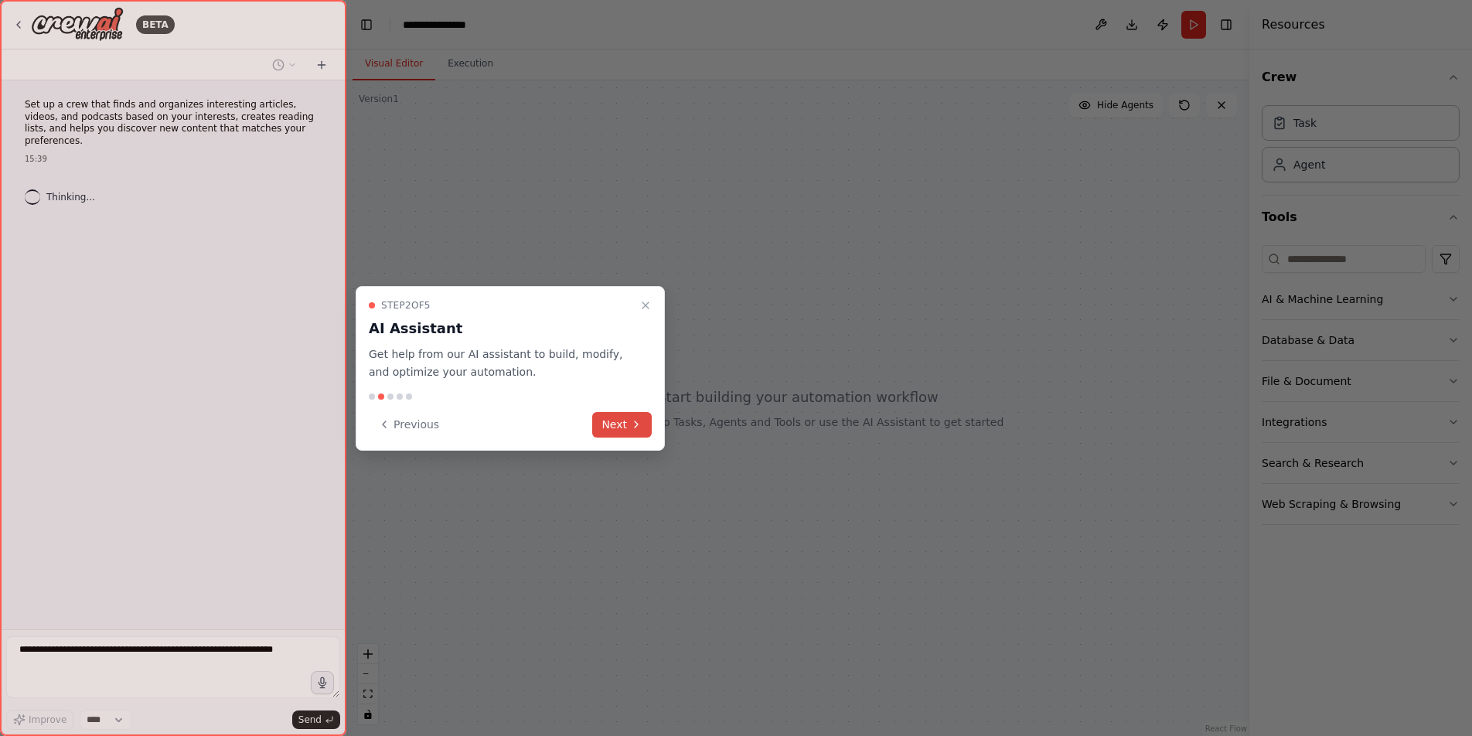
click at [620, 424] on button "Next" at bounding box center [622, 425] width 60 height 26
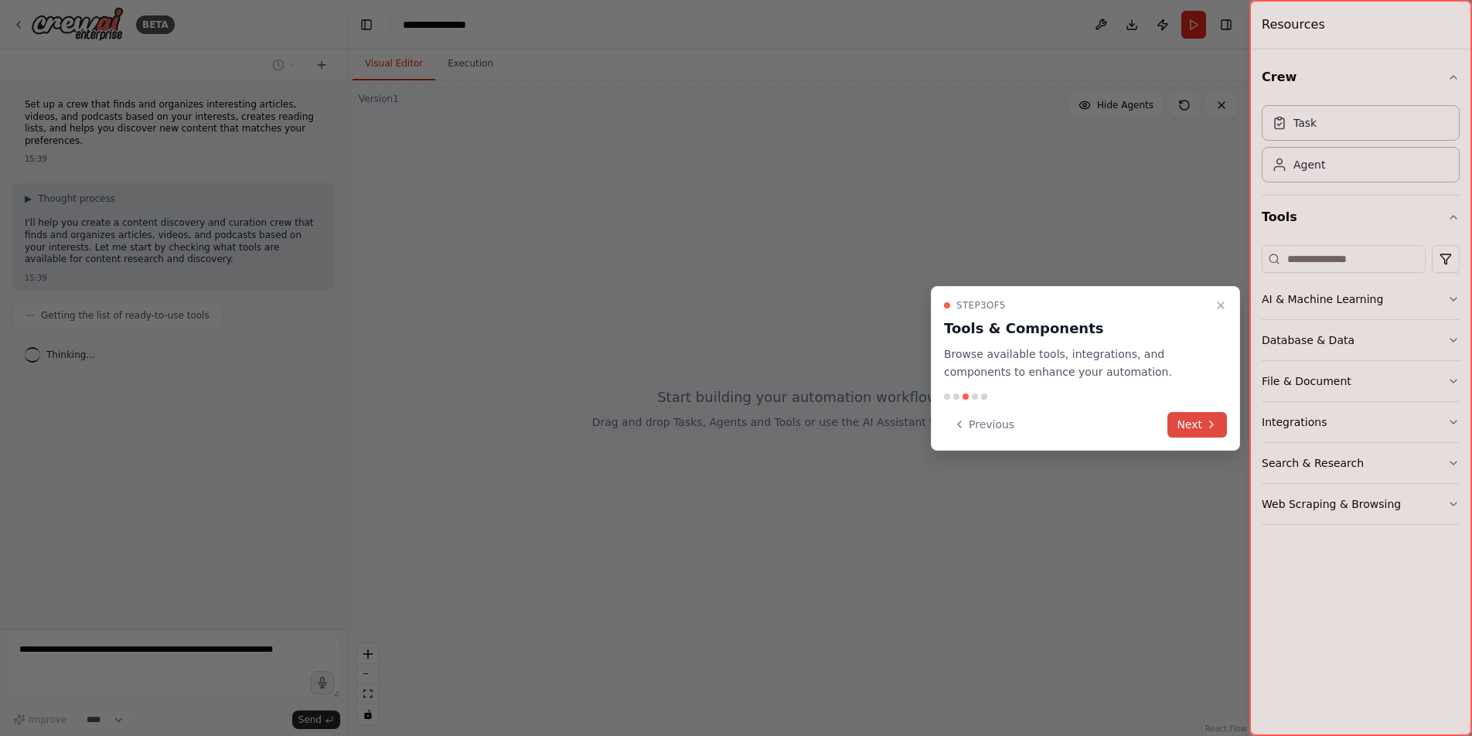
click at [1179, 424] on button "Next" at bounding box center [1197, 425] width 60 height 26
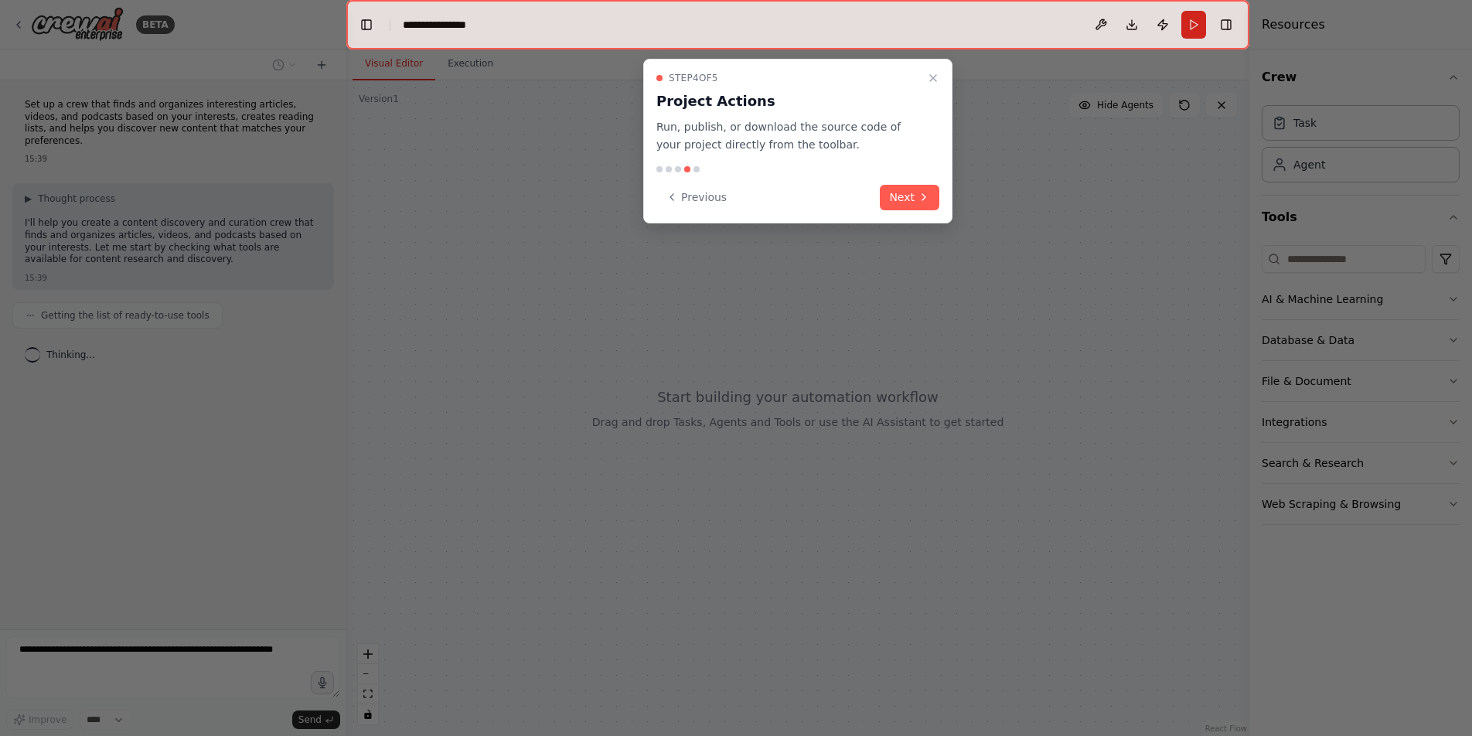
click at [1179, 424] on div at bounding box center [736, 368] width 1472 height 736
click at [917, 203] on button "Next" at bounding box center [910, 198] width 60 height 26
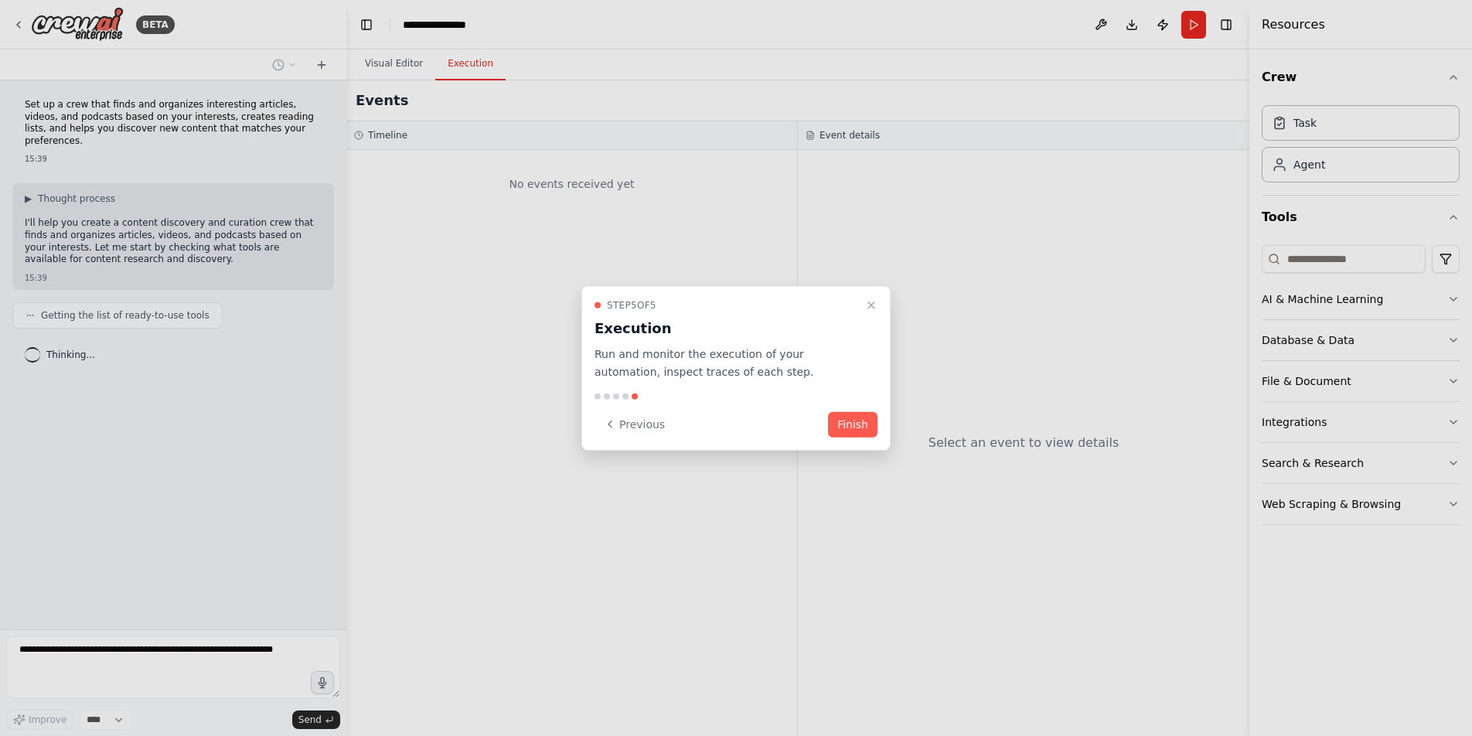
click at [853, 417] on button "Finish" at bounding box center [852, 424] width 49 height 26
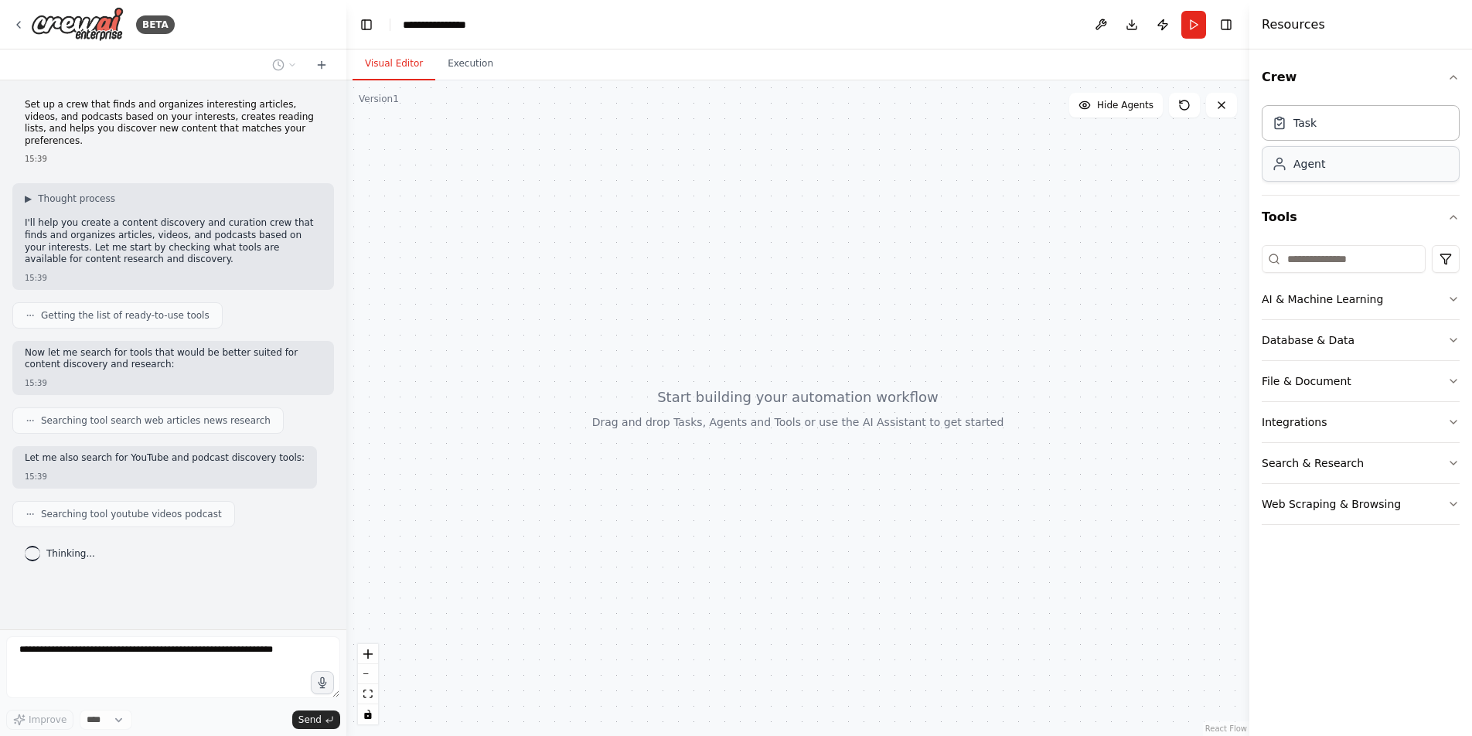
click at [1308, 170] on div "Agent" at bounding box center [1309, 163] width 32 height 15
click at [1315, 135] on div "Task" at bounding box center [1361, 122] width 198 height 36
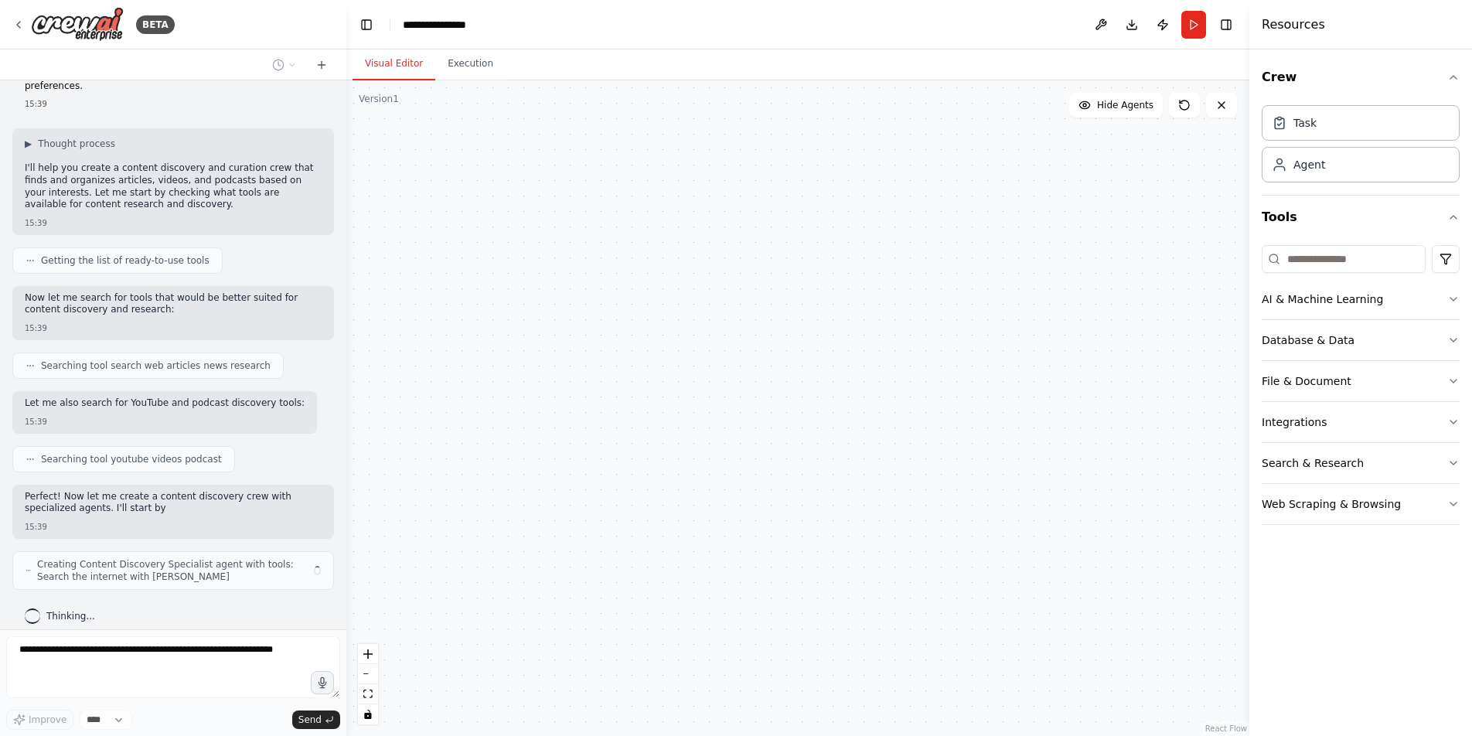
scroll to position [67, 0]
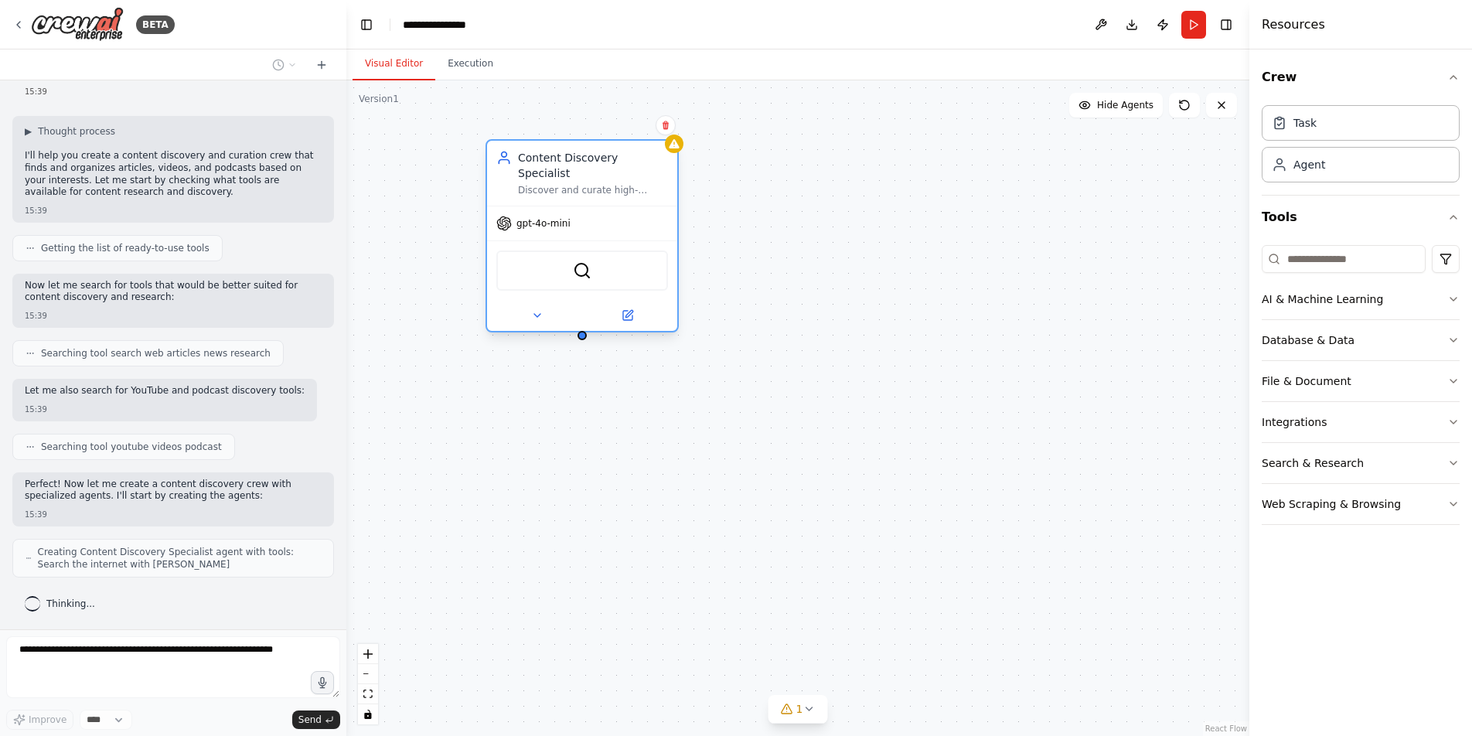
drag, startPoint x: 553, startPoint y: 254, endPoint x: 648, endPoint y: 242, distance: 95.9
click at [648, 250] on div "SerperDevTool" at bounding box center [582, 270] width 172 height 40
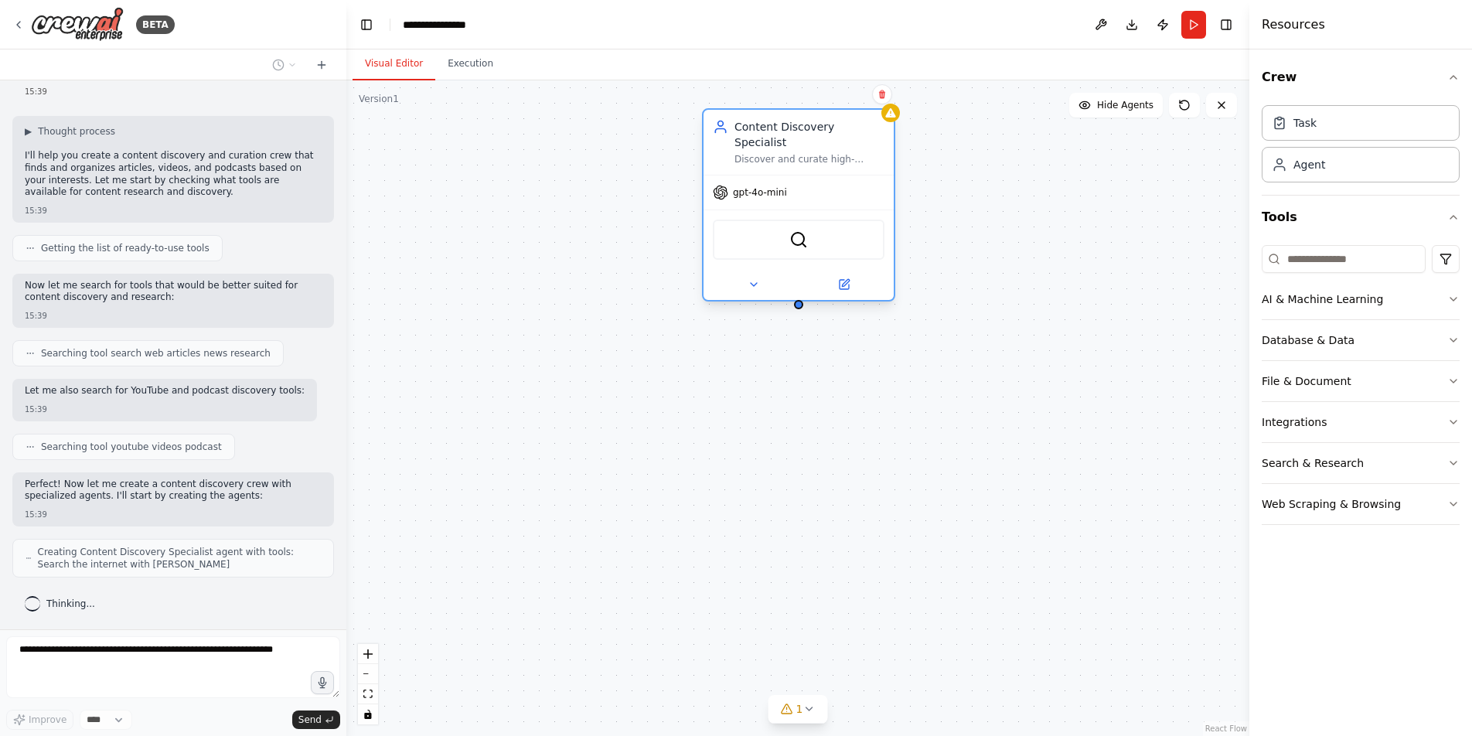
drag, startPoint x: 648, startPoint y: 242, endPoint x: 856, endPoint y: 206, distance: 211.1
click at [856, 220] on div "SerperDevTool" at bounding box center [799, 240] width 172 height 40
click at [808, 297] on div "Content Discovery Specialist Discover and curate high-quality articles, news, a…" at bounding box center [797, 408] width 903 height 656
drag, startPoint x: 813, startPoint y: 293, endPoint x: 801, endPoint y: 410, distance: 117.4
click at [801, 410] on div "Content Discovery Specialist Discover and curate high-quality articles, news, a…" at bounding box center [797, 408] width 903 height 656
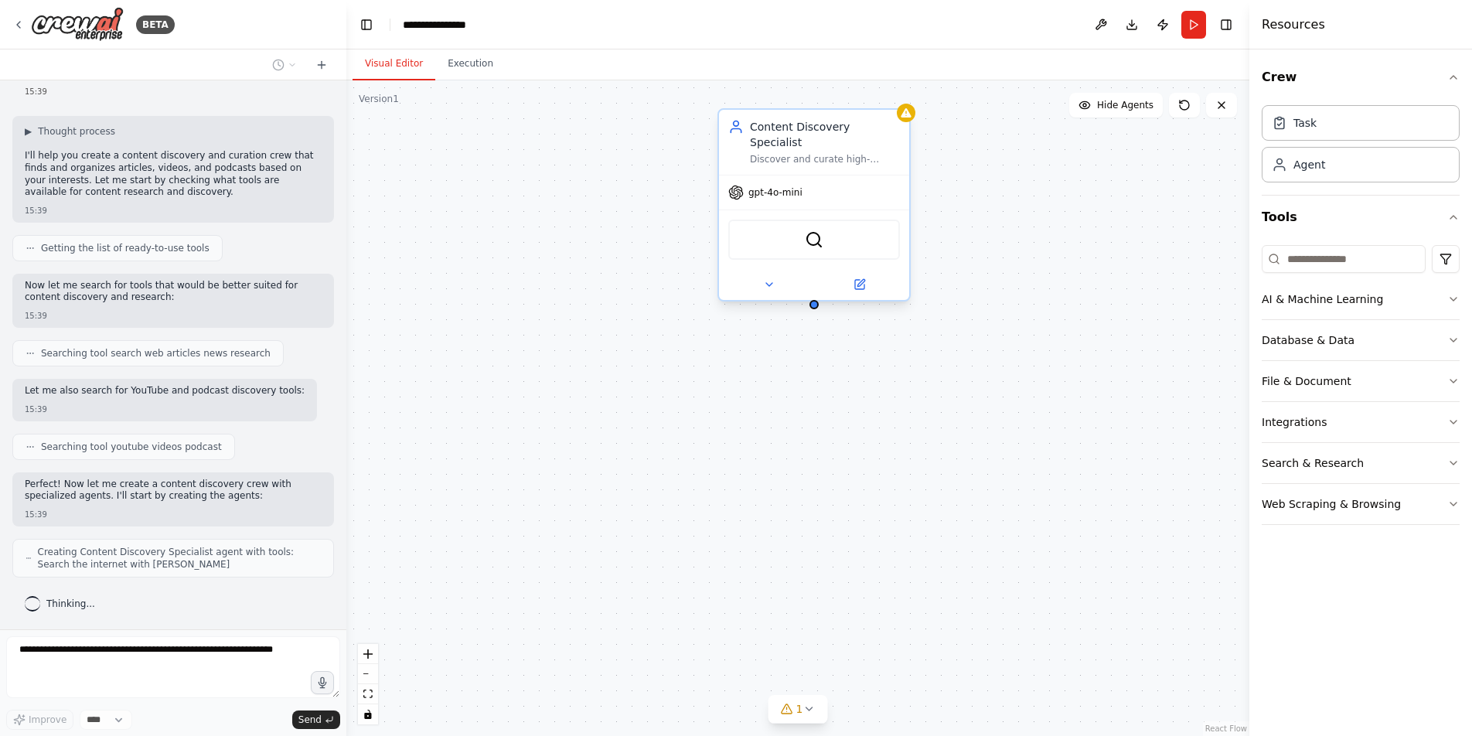
click at [847, 180] on div "gpt-4o-mini" at bounding box center [814, 192] width 190 height 34
click at [848, 179] on div "gpt-4o-mini" at bounding box center [814, 192] width 190 height 34
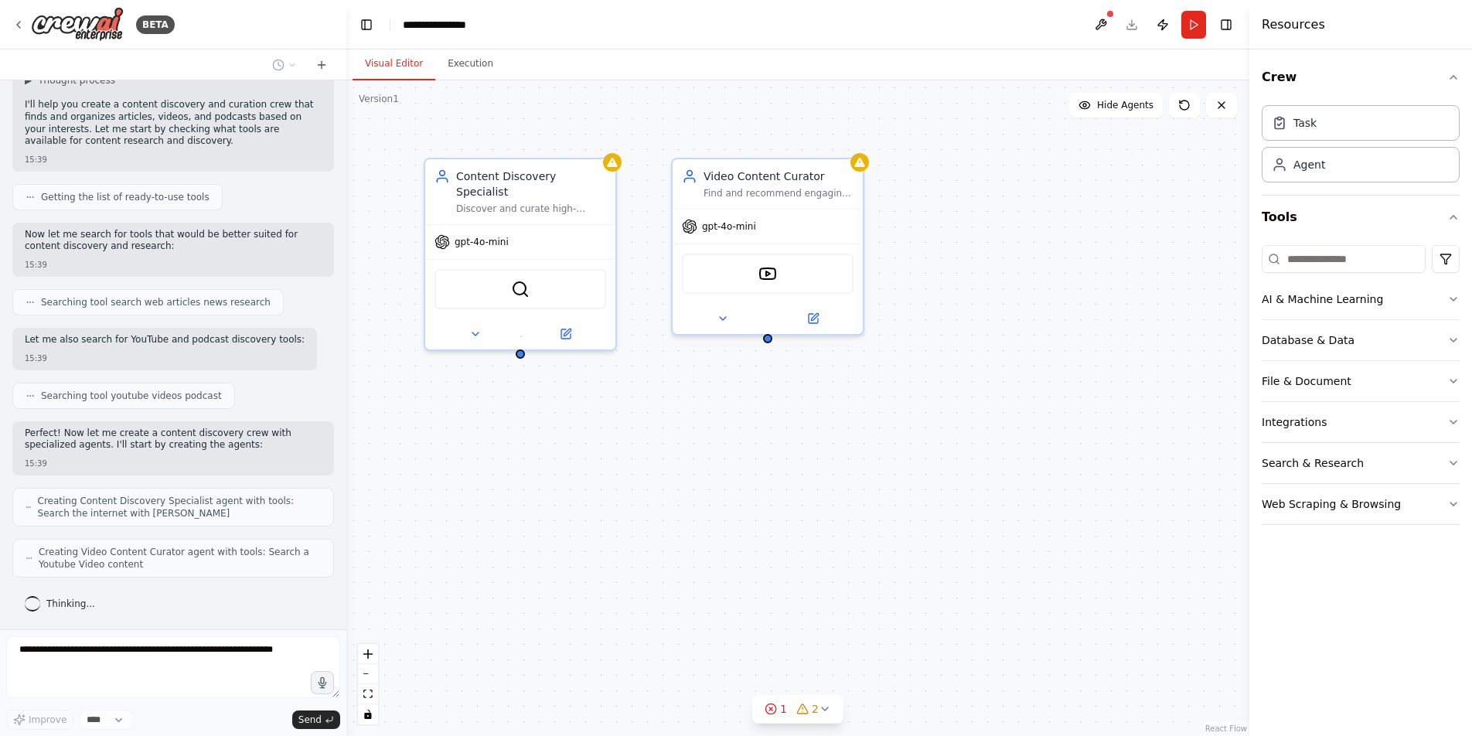
drag, startPoint x: 522, startPoint y: 337, endPoint x: 772, endPoint y: 343, distance: 249.8
click at [735, 356] on div "Content Discovery Specialist Discover and curate high-quality articles, news, a…" at bounding box center [797, 408] width 903 height 656
drag, startPoint x: 813, startPoint y: 326, endPoint x: 794, endPoint y: 325, distance: 19.4
click at [813, 326] on div at bounding box center [768, 315] width 190 height 31
click at [768, 332] on div "Video Content Curator Find and recommend engaging video content, including YouT…" at bounding box center [767, 244] width 193 height 178
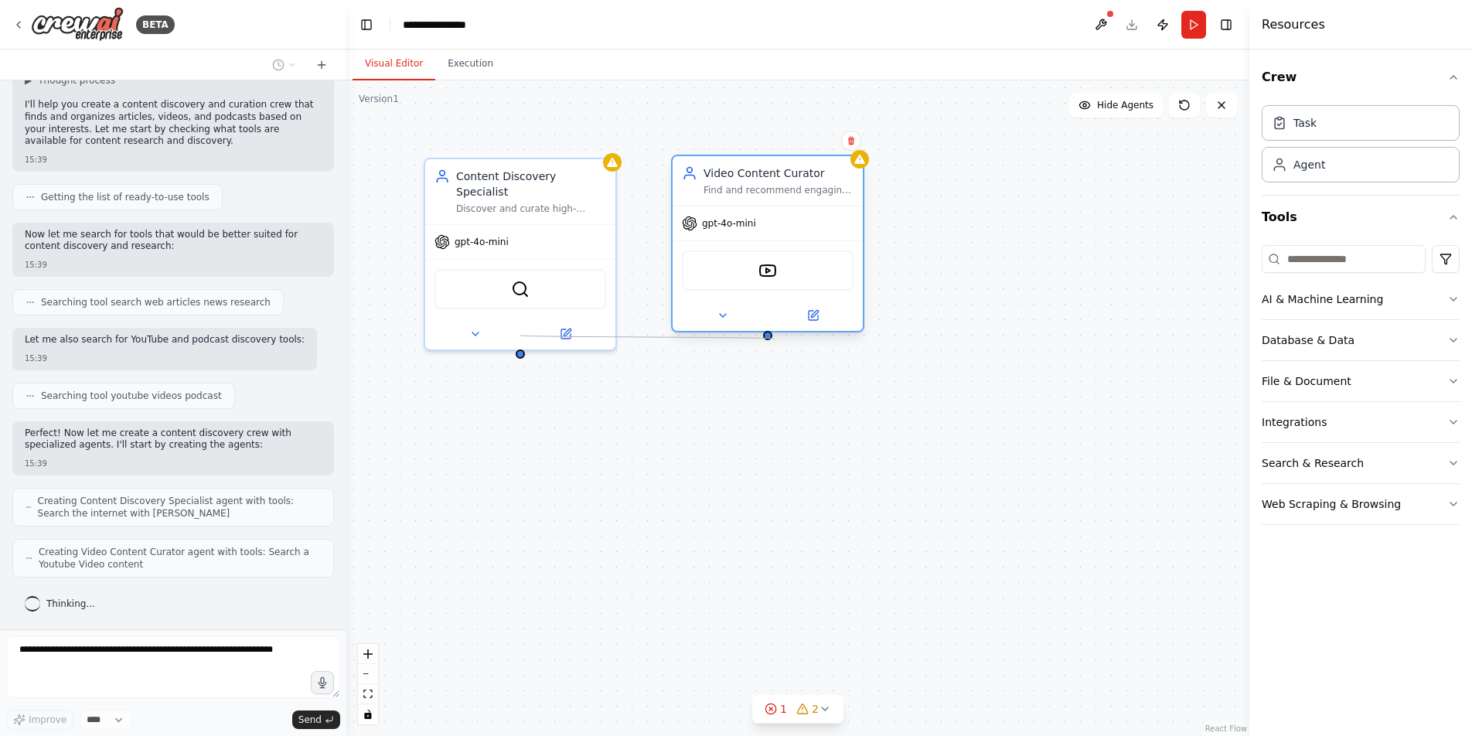
drag, startPoint x: 521, startPoint y: 338, endPoint x: 767, endPoint y: 338, distance: 245.8
click at [770, 338] on div "Content Discovery Specialist Discover and curate high-quality articles, news, a…" at bounding box center [797, 408] width 903 height 656
click at [767, 338] on div at bounding box center [767, 335] width 9 height 9
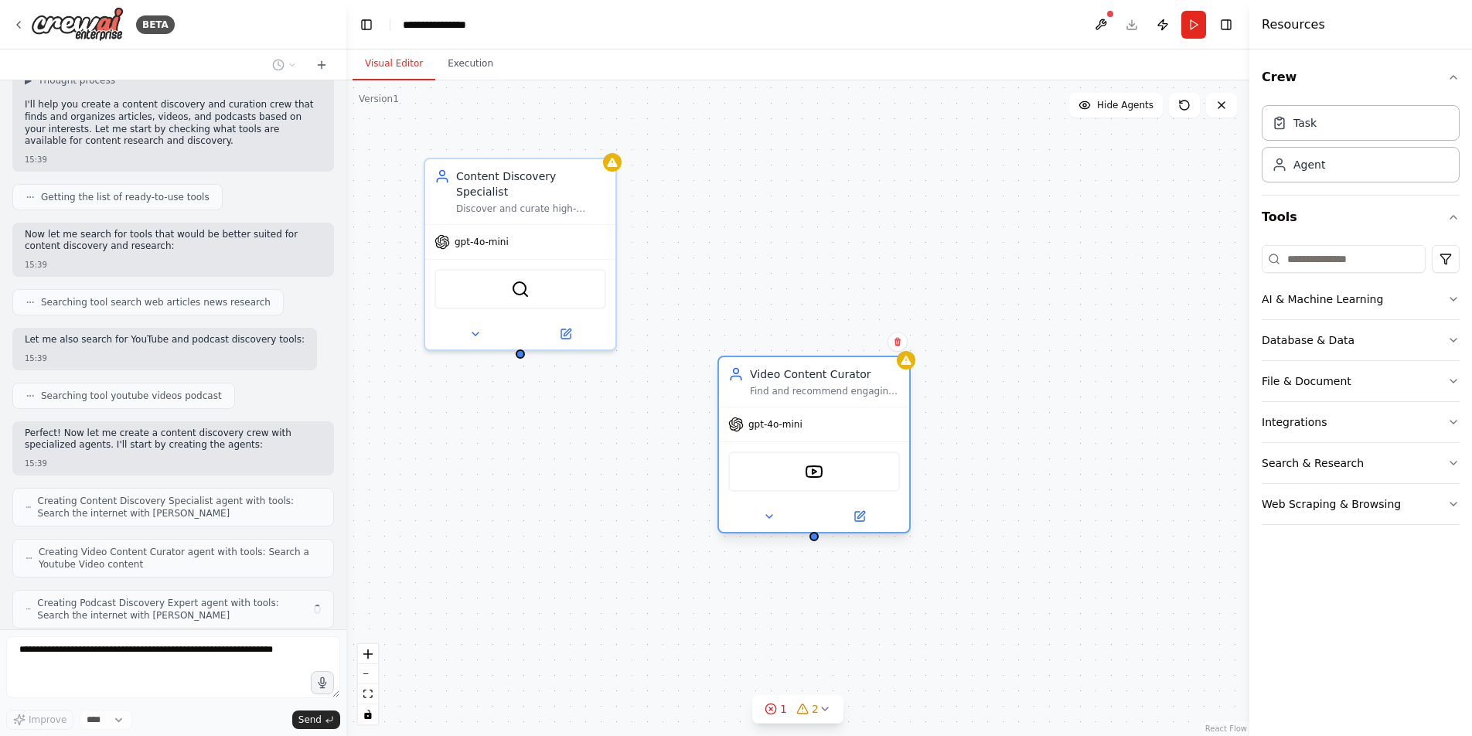
scroll to position [169, 0]
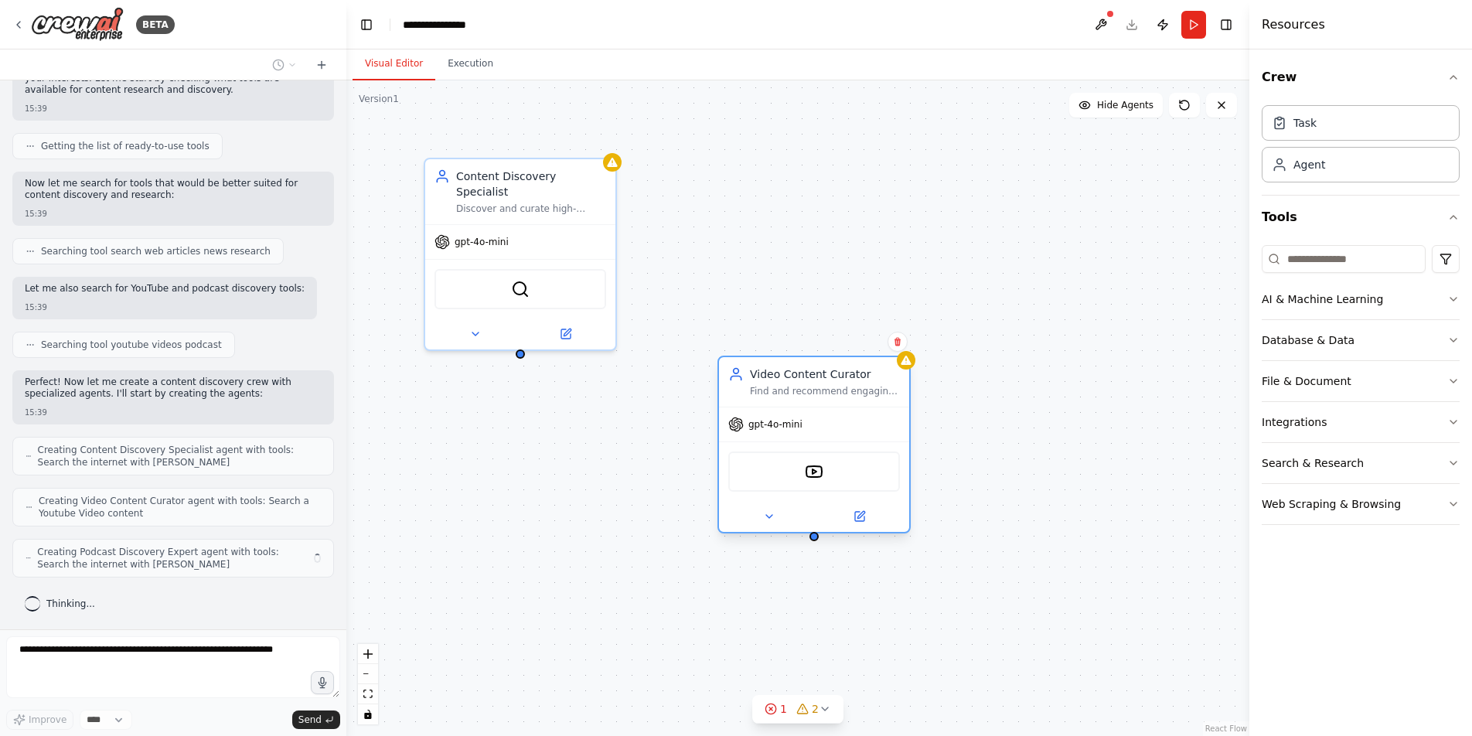
drag, startPoint x: 808, startPoint y: 182, endPoint x: 758, endPoint y: 456, distance: 278.9
click at [758, 397] on div "Video Content Curator Find and recommend engaging video content, including YouT…" at bounding box center [825, 381] width 150 height 31
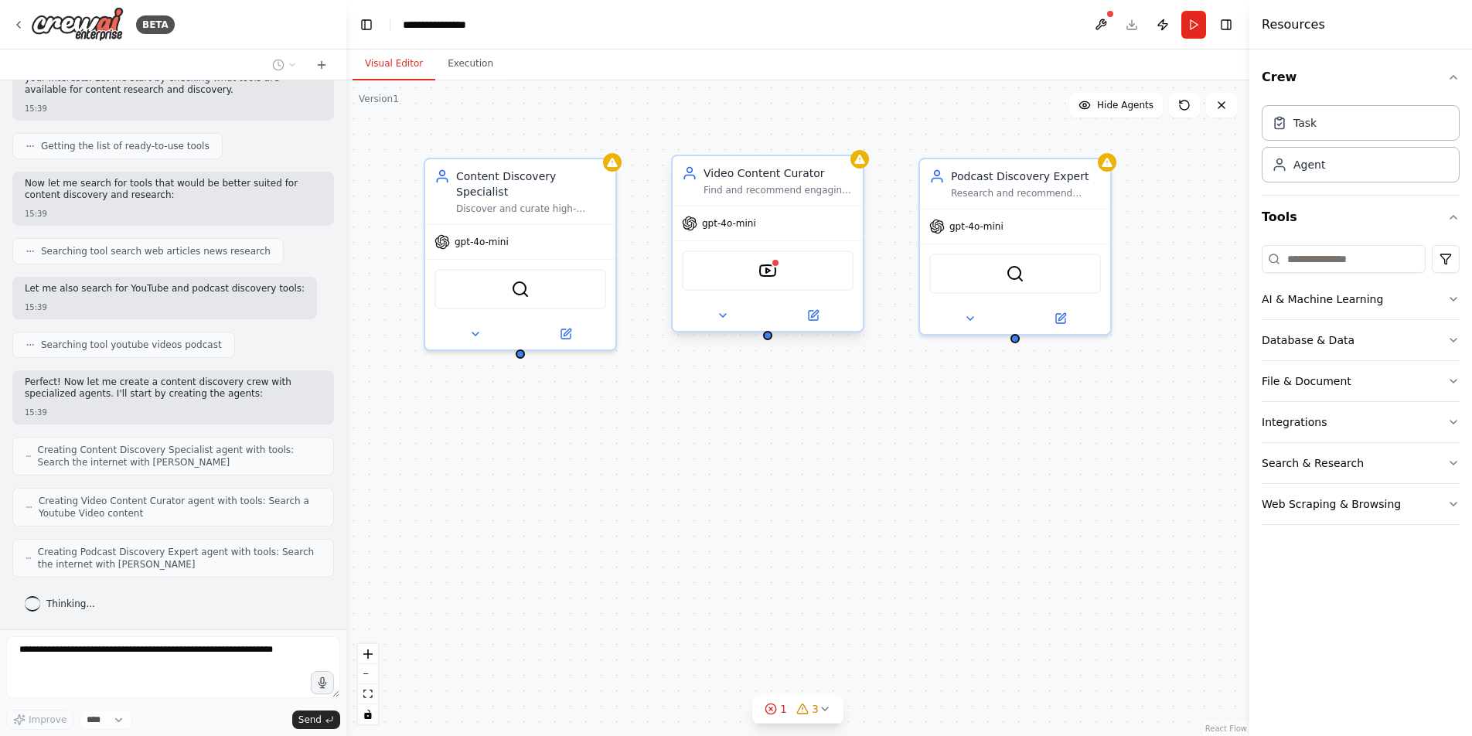
click at [755, 261] on div "YoutubeVideoSearchTool" at bounding box center [768, 270] width 172 height 40
click at [762, 269] on img at bounding box center [767, 270] width 19 height 19
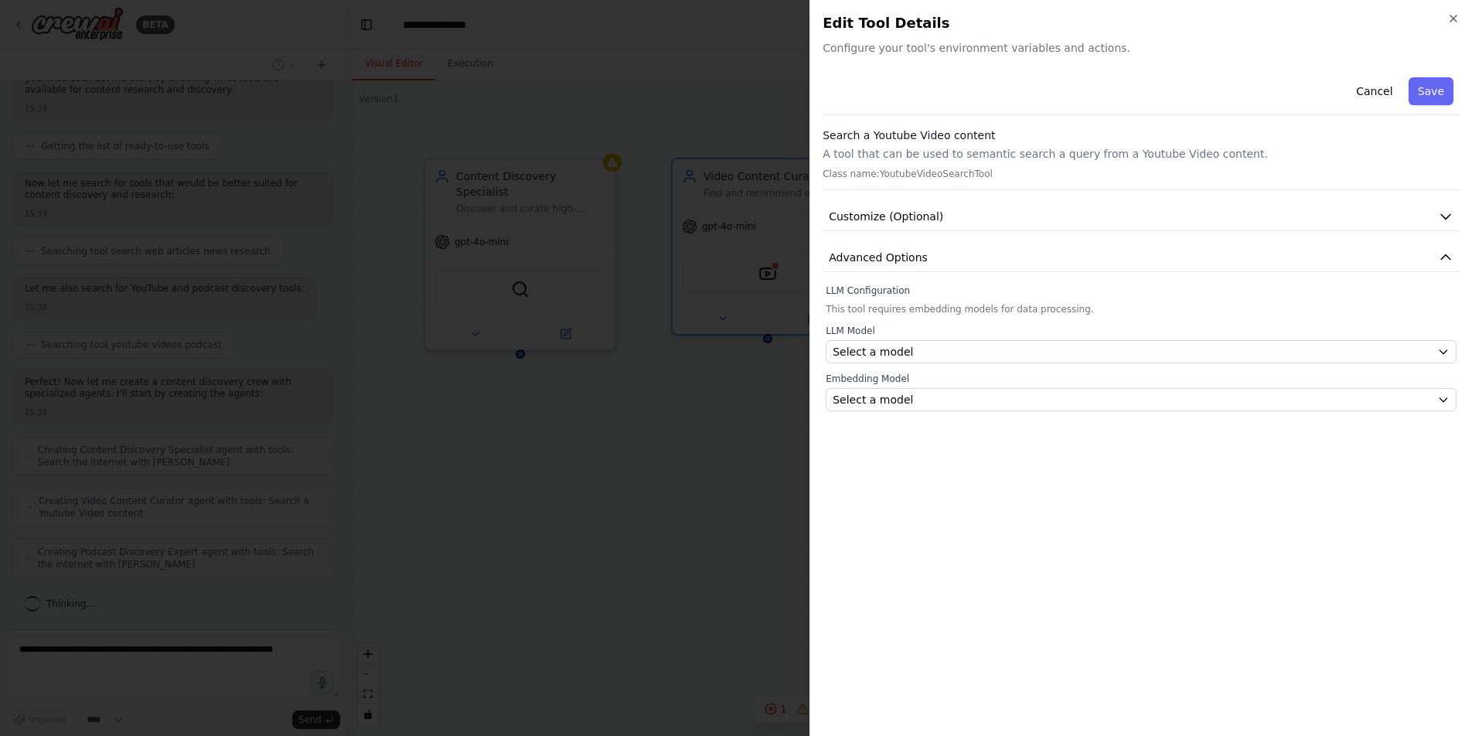
click at [612, 411] on div at bounding box center [736, 368] width 1472 height 736
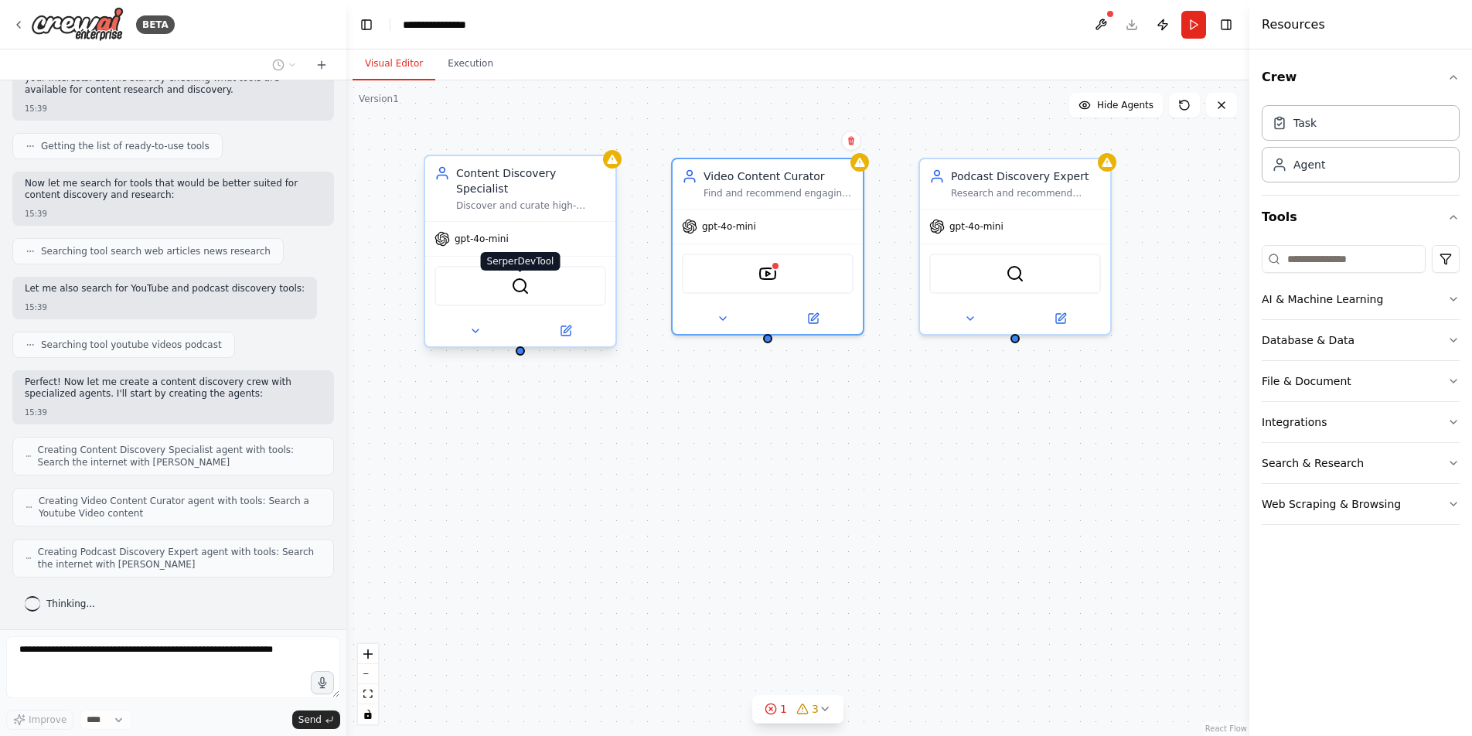
click at [523, 277] on img at bounding box center [520, 286] width 19 height 19
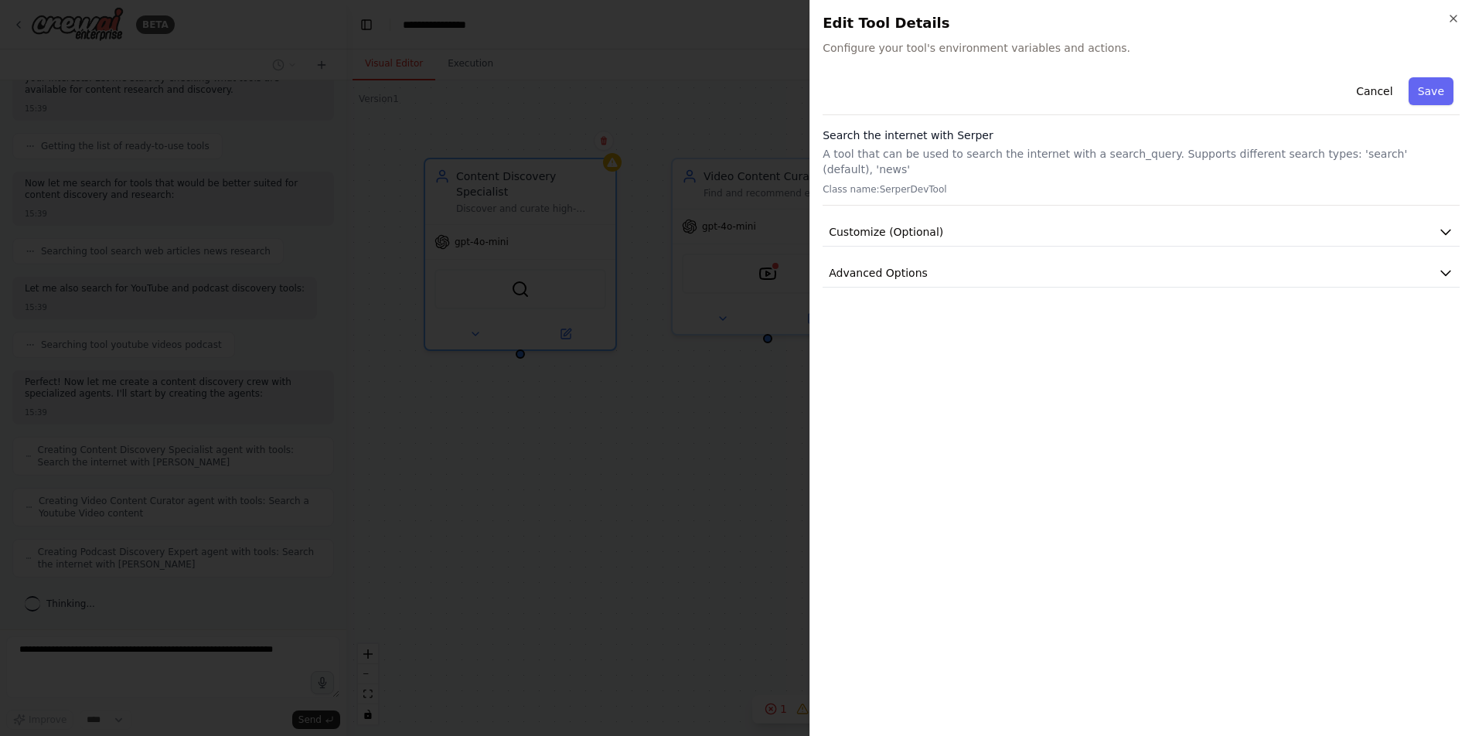
click at [591, 359] on div at bounding box center [736, 368] width 1472 height 736
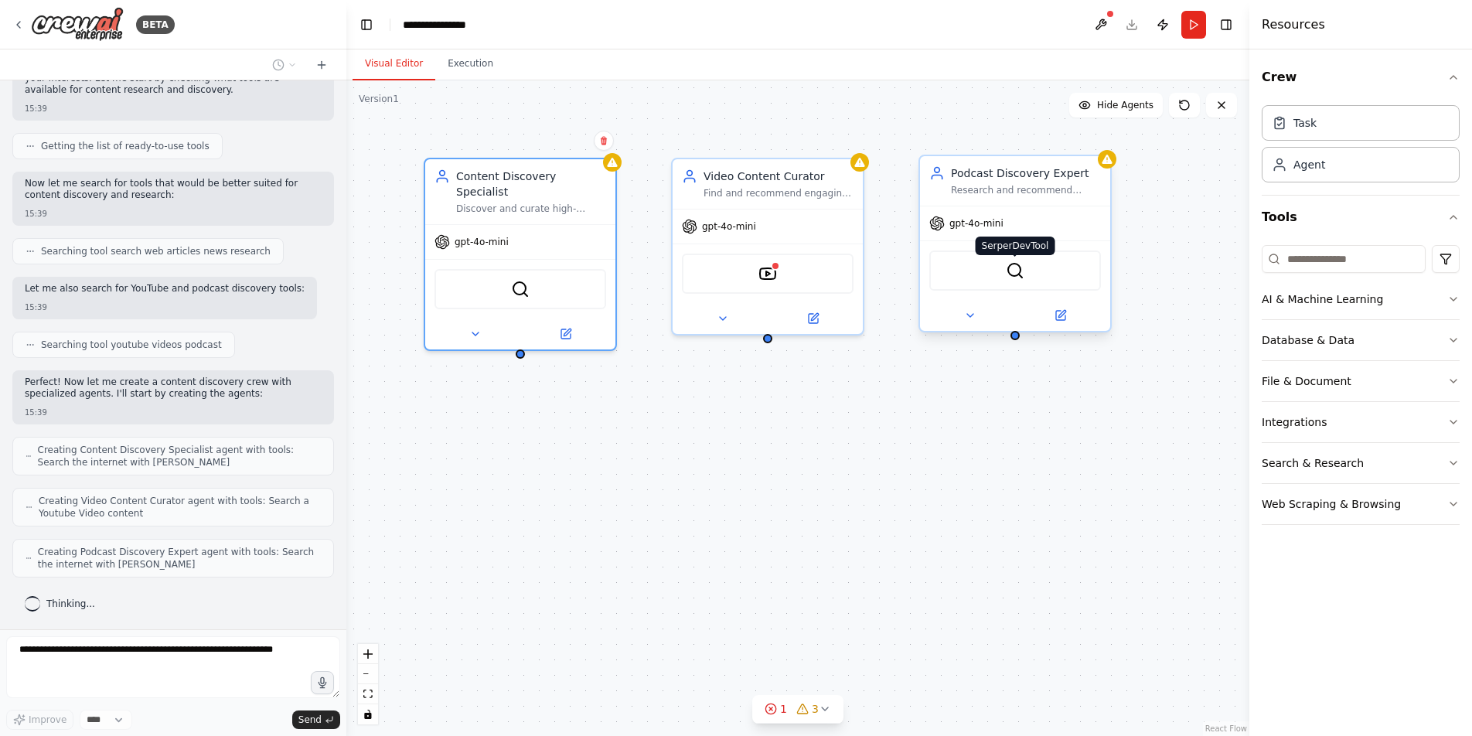
click at [1016, 279] on img at bounding box center [1015, 270] width 19 height 19
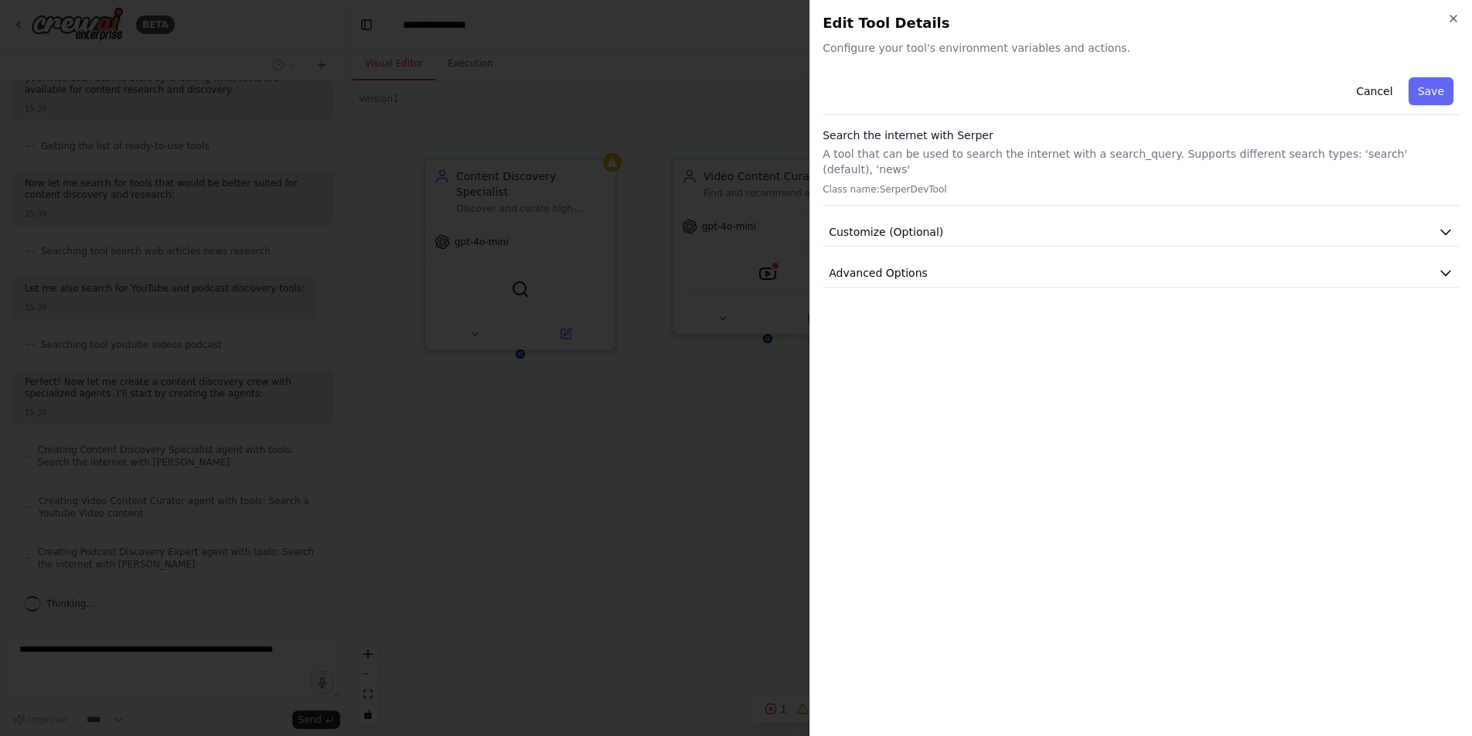
click at [620, 344] on div at bounding box center [736, 368] width 1472 height 736
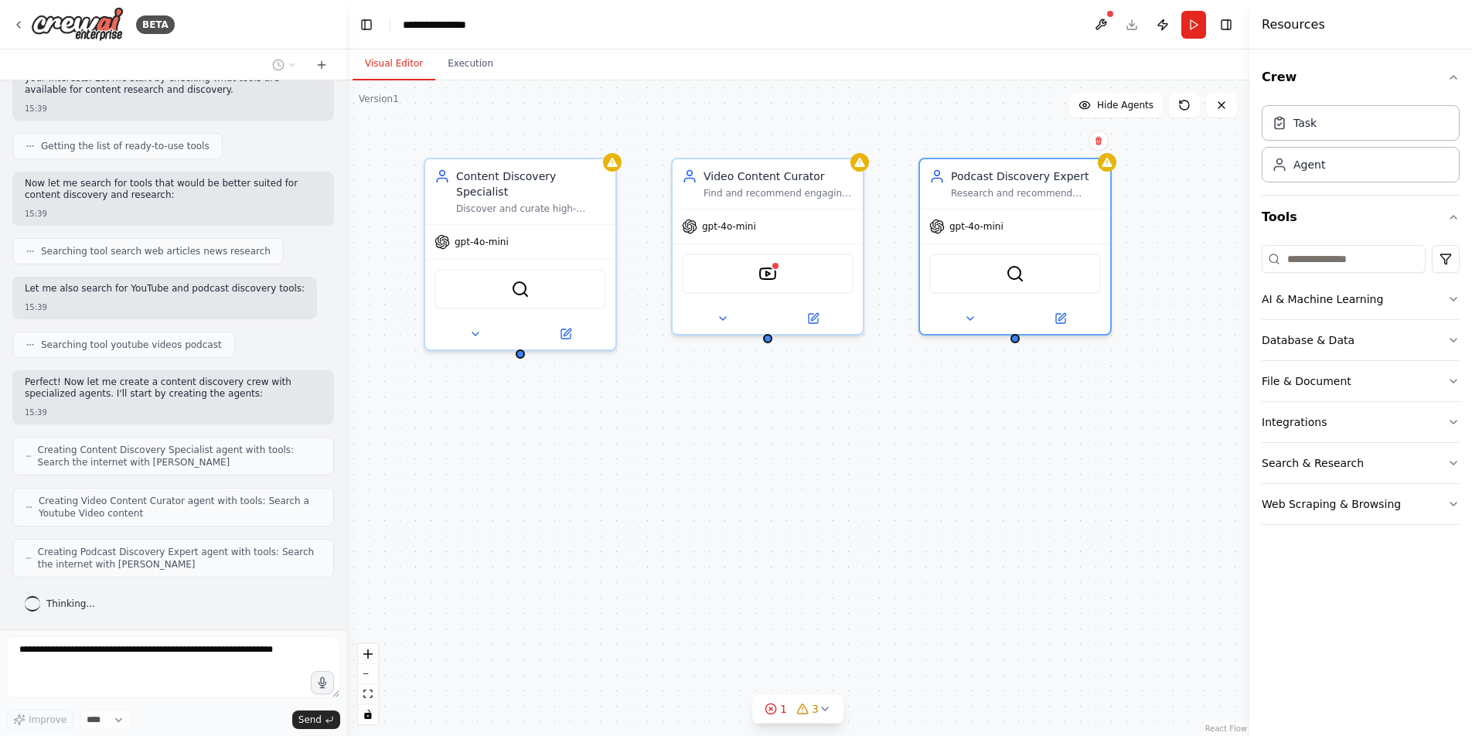
scroll to position [208, 0]
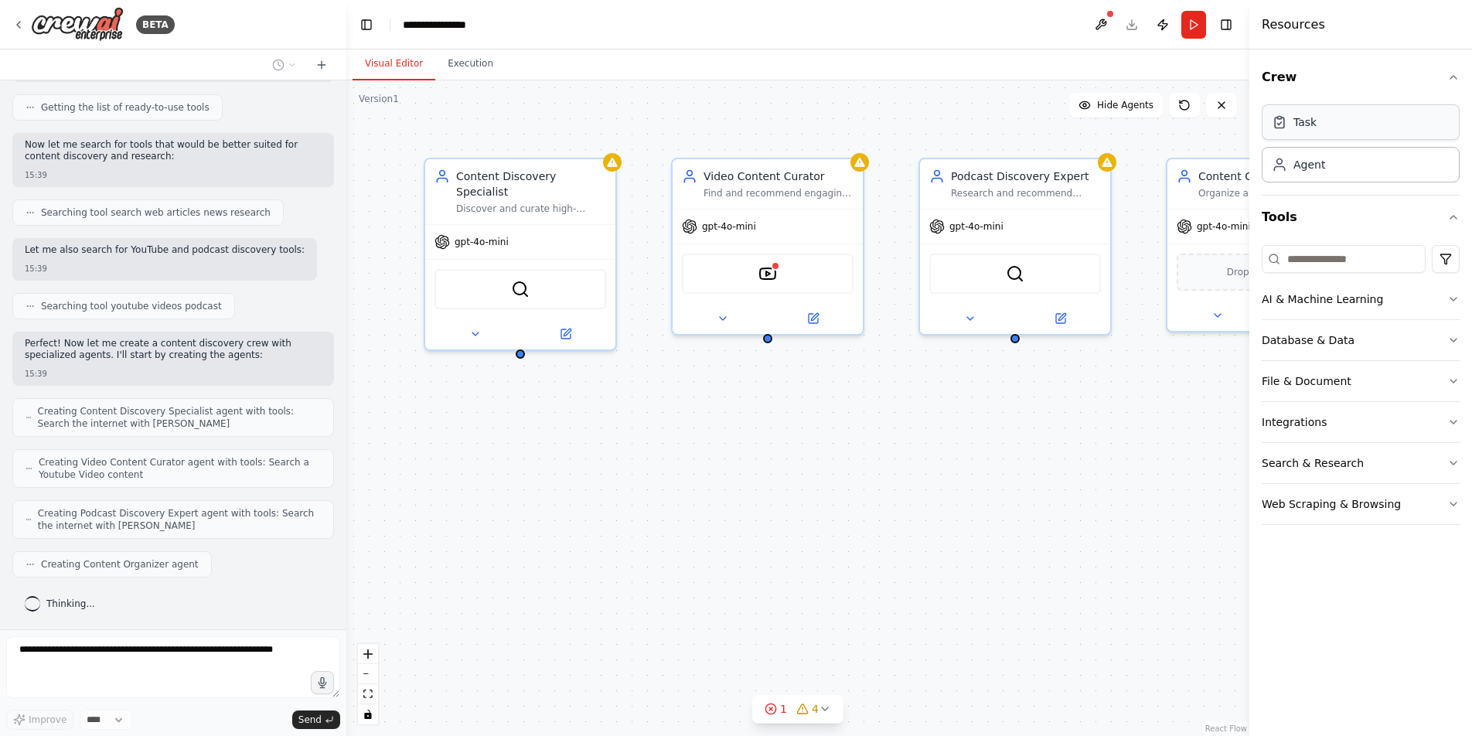
click at [1351, 125] on div "Task" at bounding box center [1361, 122] width 198 height 36
click at [1351, 126] on div "Task" at bounding box center [1361, 122] width 198 height 36
click at [1337, 155] on div "Agent" at bounding box center [1361, 164] width 198 height 36
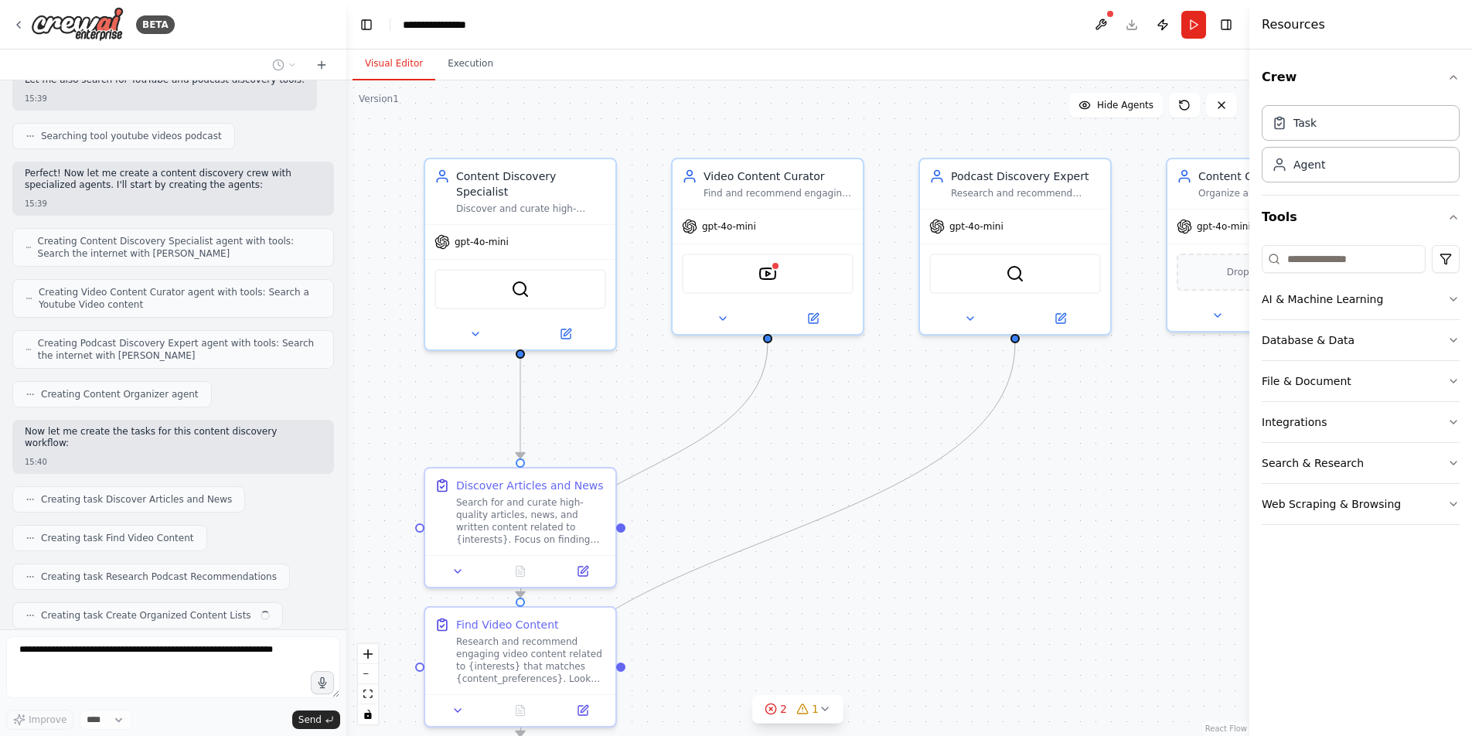
scroll to position [417, 0]
